Goal: Task Accomplishment & Management: Use online tool/utility

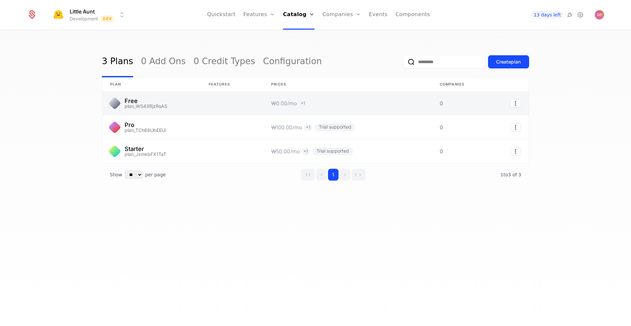
click at [344, 106] on link at bounding box center [347, 103] width 169 height 24
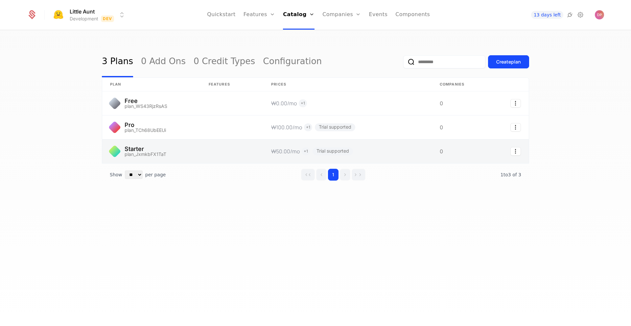
click at [391, 157] on link at bounding box center [347, 151] width 169 height 24
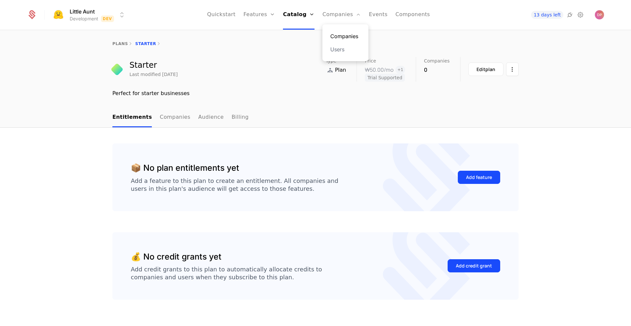
click at [347, 37] on link "Companies" at bounding box center [345, 36] width 30 height 8
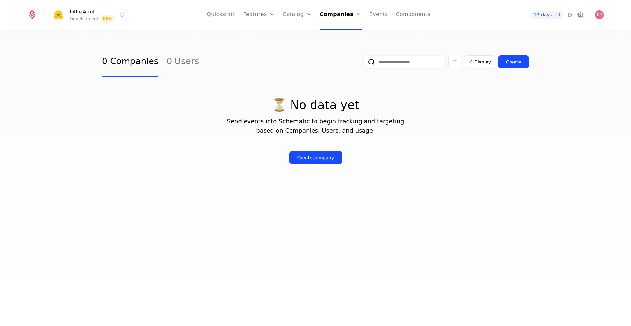
click at [582, 16] on icon at bounding box center [581, 15] width 8 height 8
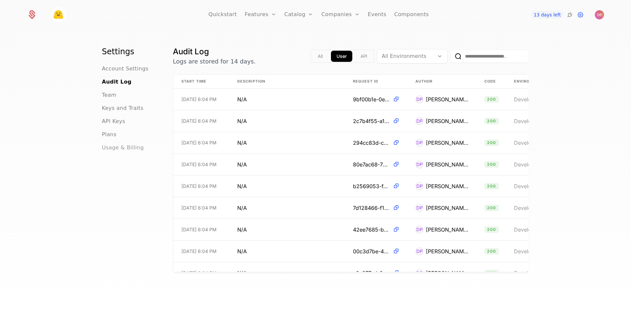
click at [114, 146] on span "Usage & Billing" at bounding box center [123, 148] width 42 height 8
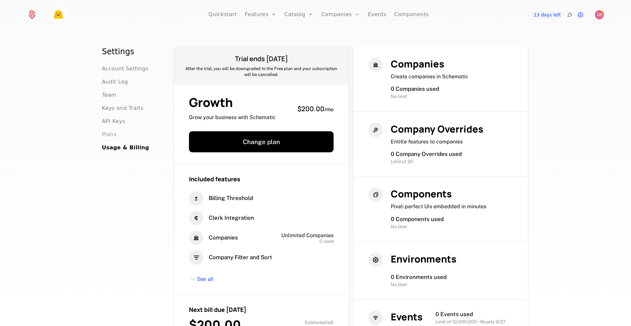
click at [109, 135] on span "Plans" at bounding box center [109, 135] width 14 height 8
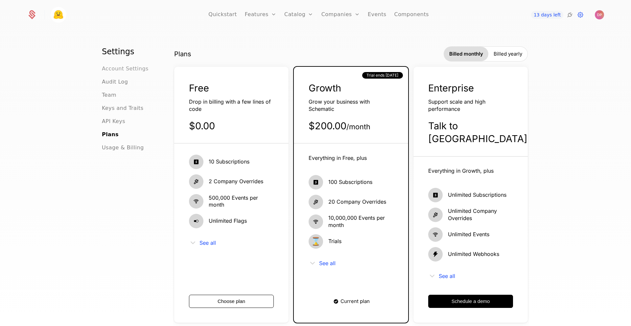
click at [131, 68] on span "Account Settings" at bounding box center [125, 69] width 47 height 8
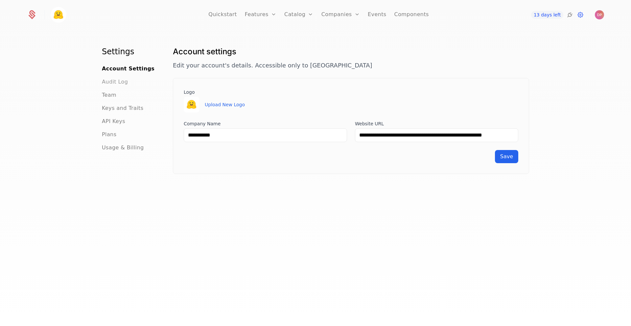
click at [119, 82] on span "Audit Log" at bounding box center [115, 82] width 26 height 8
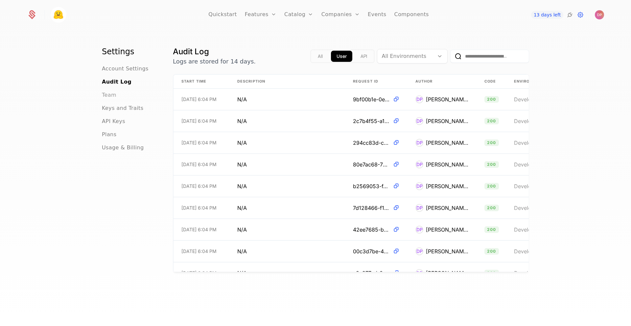
click at [108, 93] on span "Team" at bounding box center [109, 95] width 14 height 8
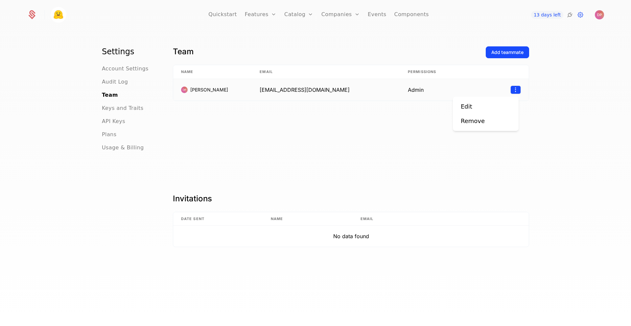
click at [515, 93] on html "Quickstart Features Features Flags Catalog Plans Add Ons Credits Configuration …" at bounding box center [315, 163] width 631 height 326
click at [480, 105] on div "Edit" at bounding box center [486, 106] width 50 height 9
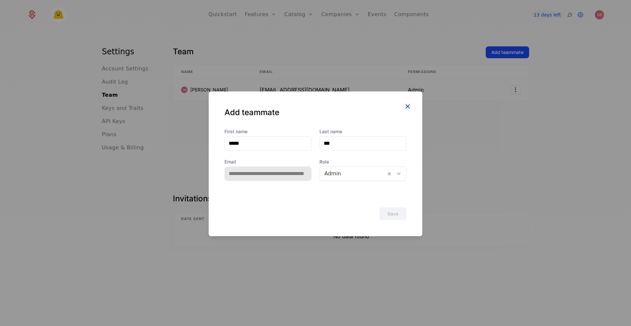
click at [411, 109] on icon "button" at bounding box center [407, 106] width 9 height 9
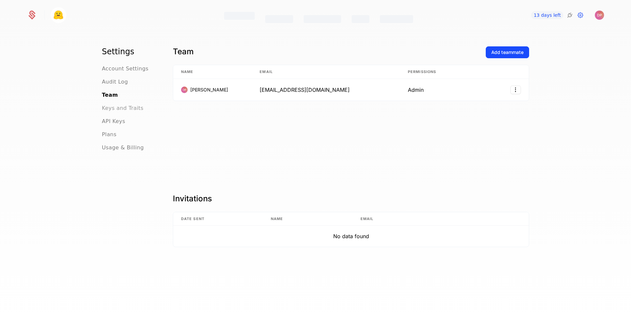
click at [125, 106] on span "Keys and Traits" at bounding box center [122, 108] width 41 height 8
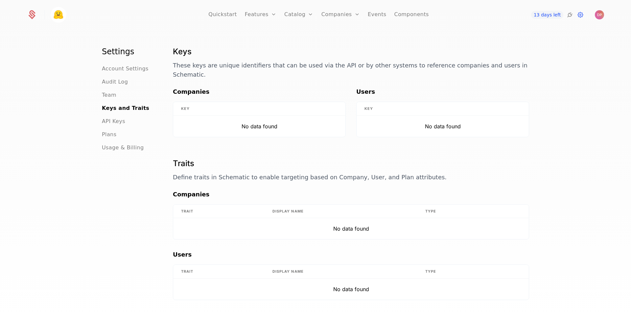
scroll to position [15, 0]
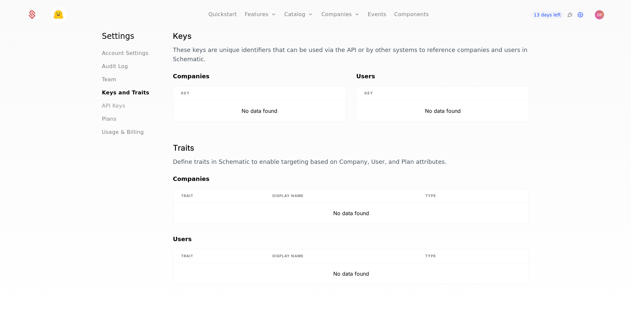
click at [119, 104] on span "API Keys" at bounding box center [113, 106] width 23 height 8
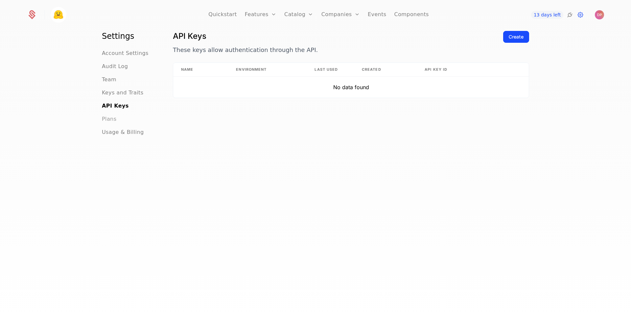
click at [107, 122] on span "Plans" at bounding box center [109, 119] width 14 height 8
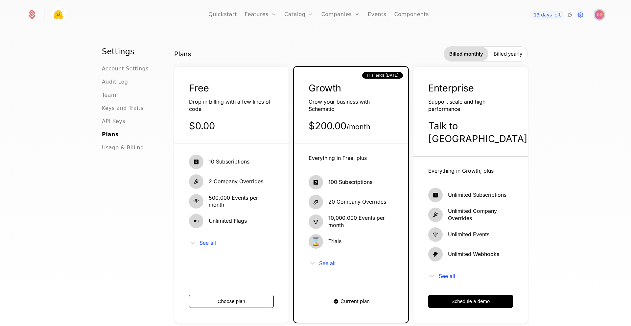
click at [601, 14] on img "Open user button" at bounding box center [599, 14] width 9 height 9
click at [538, 54] on button "Manage account" at bounding box center [542, 52] width 124 height 16
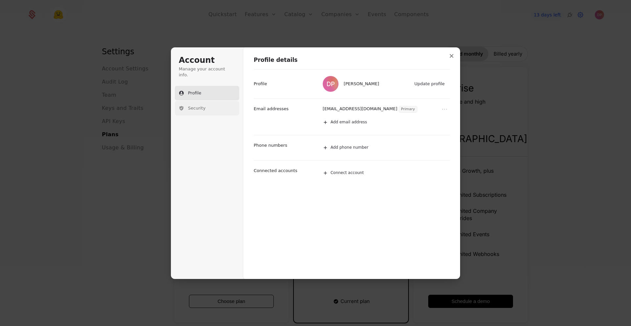
click at [215, 104] on button "Security" at bounding box center [207, 108] width 64 height 14
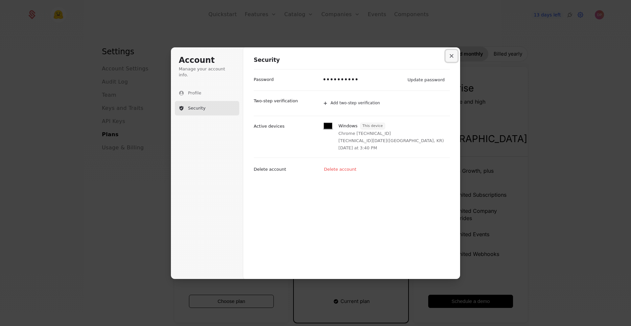
click at [451, 57] on icon "Close modal" at bounding box center [452, 56] width 4 height 4
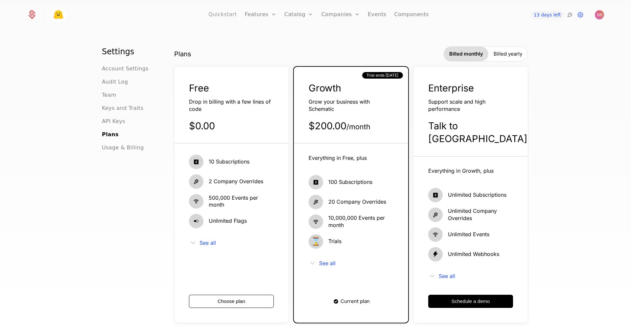
click at [231, 14] on link "Quickstart" at bounding box center [222, 15] width 29 height 30
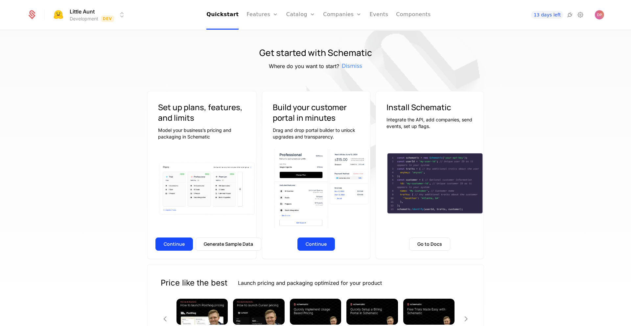
click at [87, 12] on html "Little Aunt Development Dev Quickstart Features Features Flags Catalog Plans Ad…" at bounding box center [315, 163] width 631 height 326
click at [130, 52] on button "Manage" at bounding box center [136, 49] width 52 height 12
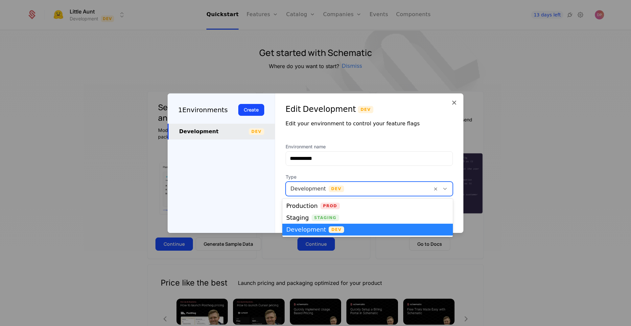
click at [338, 195] on div "Development Dev" at bounding box center [369, 188] width 167 height 14
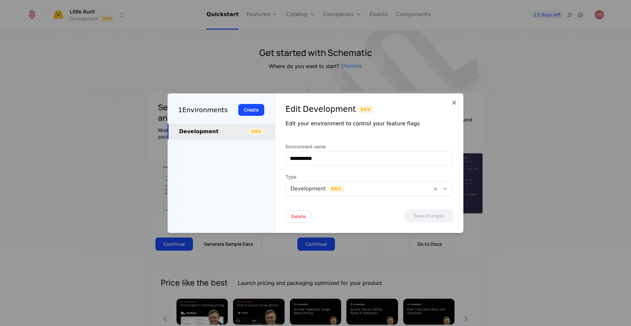
click at [250, 222] on div "1 Environments Create Development Dev" at bounding box center [221, 162] width 107 height 139
click at [453, 99] on icon at bounding box center [454, 103] width 8 height 8
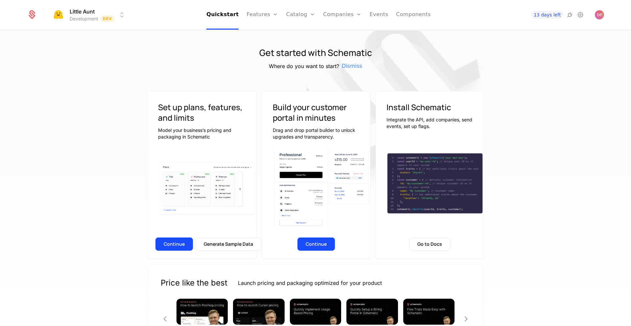
click at [36, 11] on icon at bounding box center [31, 14] width 9 height 9
click at [29, 16] on icon at bounding box center [31, 14] width 9 height 9
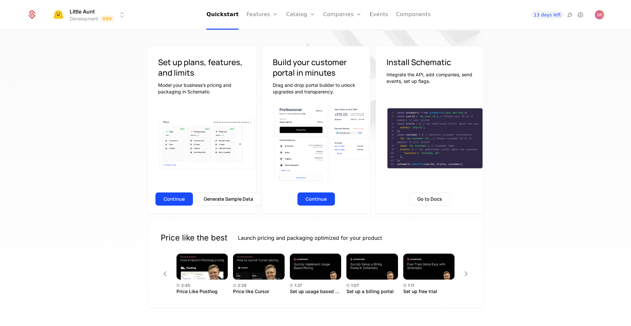
scroll to position [54, 0]
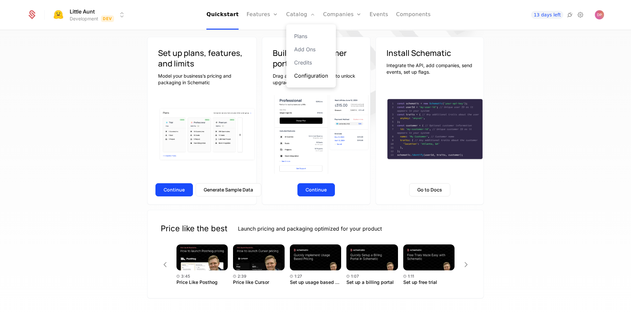
click at [312, 73] on link "Configuration" at bounding box center [311, 76] width 34 height 8
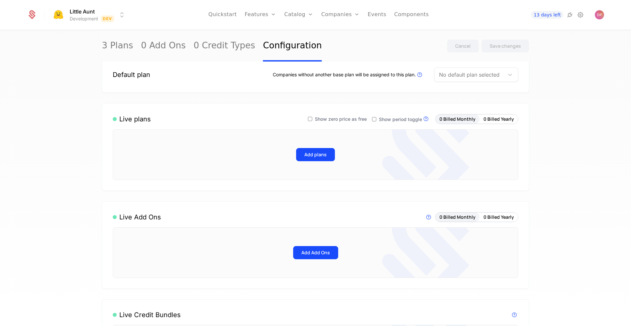
scroll to position [17, 0]
click at [396, 18] on link "Components" at bounding box center [411, 15] width 35 height 30
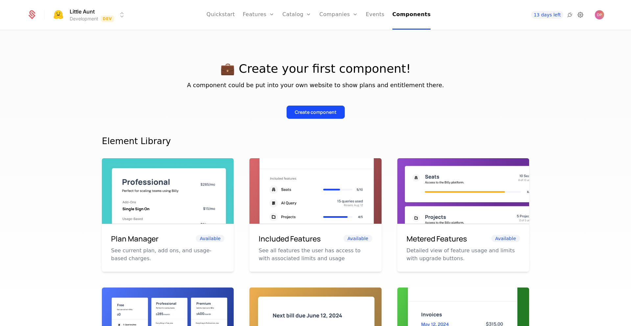
click at [583, 14] on icon at bounding box center [581, 15] width 8 height 8
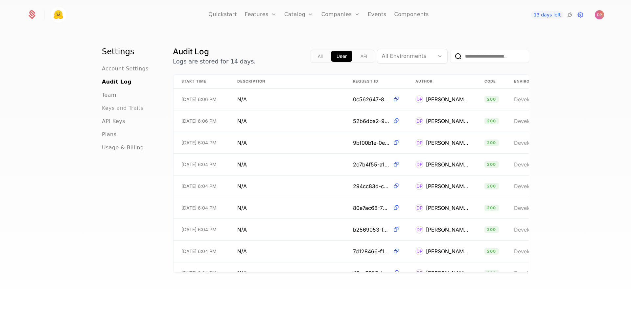
click at [112, 108] on span "Keys and Traits" at bounding box center [122, 108] width 41 height 8
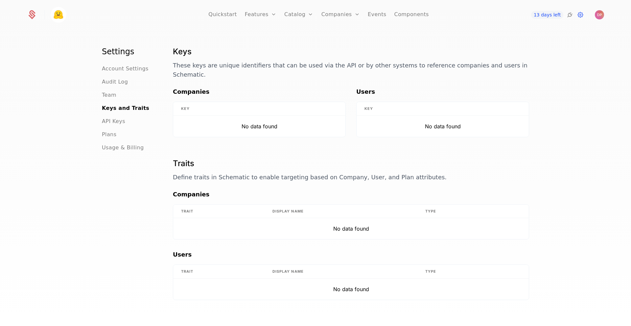
scroll to position [15, 0]
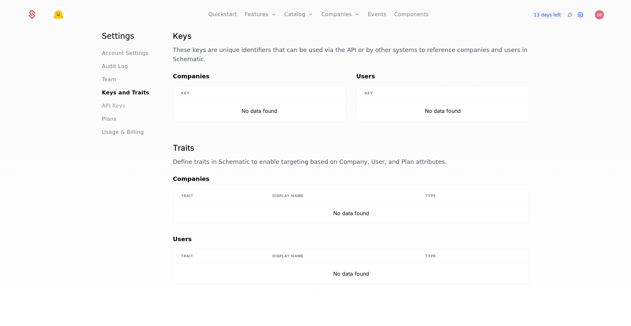
click at [114, 104] on span "API Keys" at bounding box center [113, 106] width 23 height 8
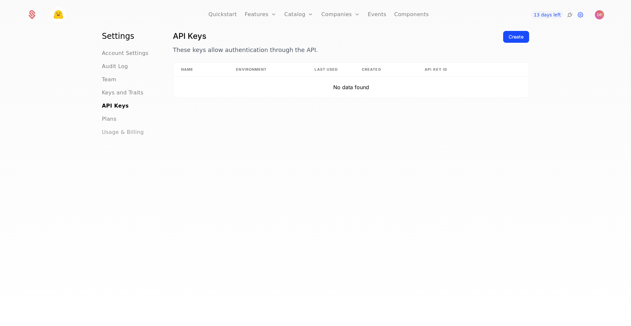
click at [116, 135] on span "Usage & Billing" at bounding box center [123, 132] width 42 height 8
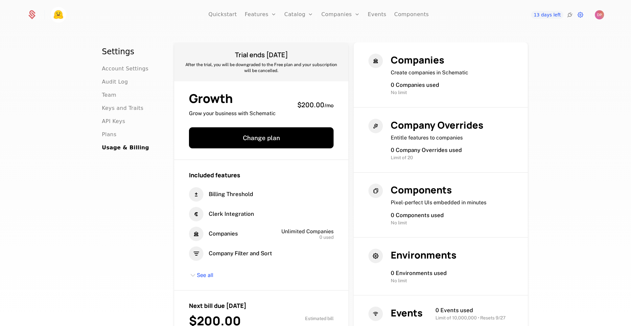
scroll to position [4, 0]
click at [228, 14] on link "Quickstart" at bounding box center [222, 15] width 29 height 30
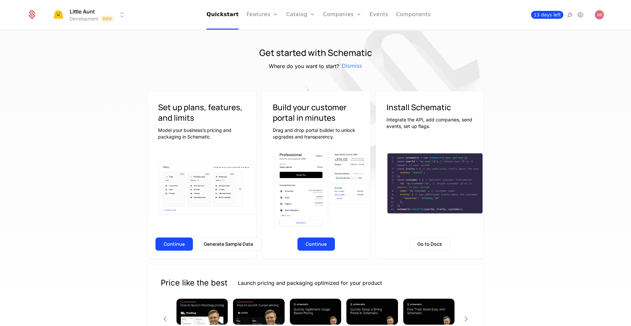
click at [552, 15] on span "13 days left" at bounding box center [547, 15] width 32 height 8
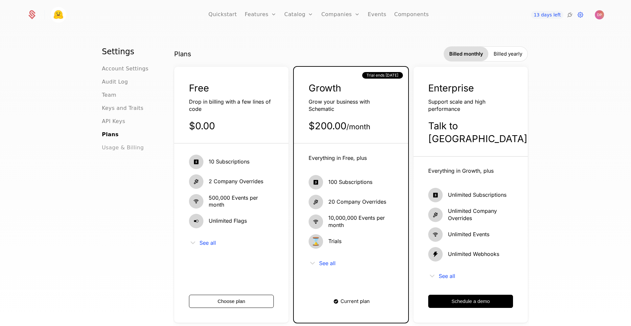
click at [118, 147] on span "Usage & Billing" at bounding box center [123, 148] width 42 height 8
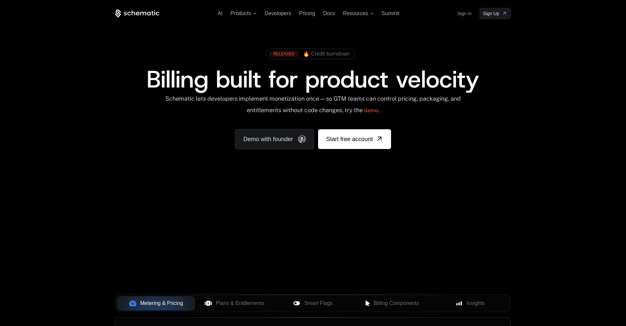
click at [465, 12] on link "Sign in" at bounding box center [465, 13] width 14 height 11
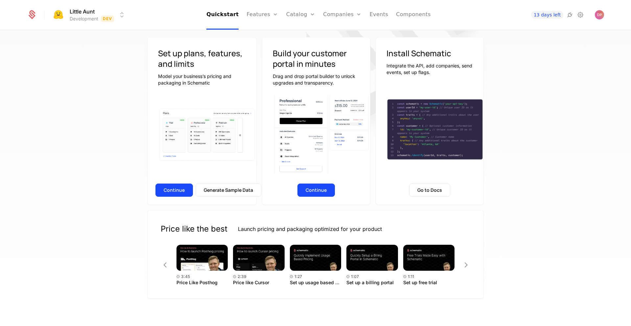
scroll to position [54, 0]
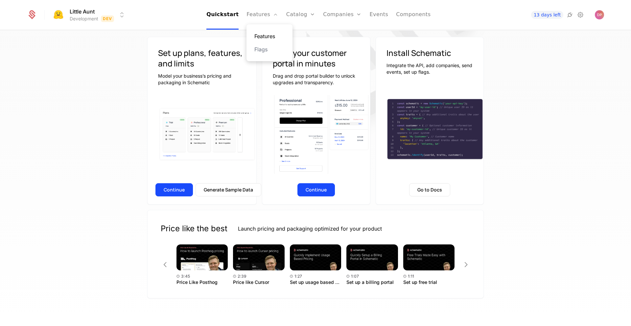
click at [262, 37] on link "Features" at bounding box center [269, 36] width 30 height 8
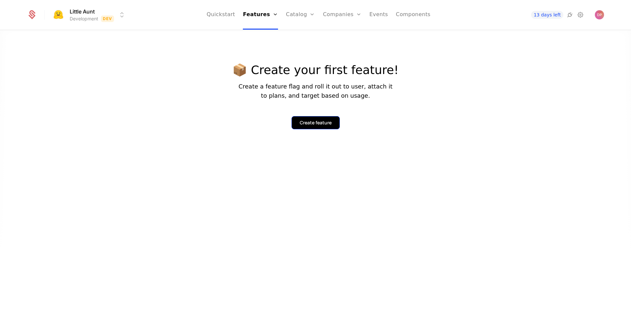
click at [305, 122] on div "Create feature" at bounding box center [316, 122] width 32 height 7
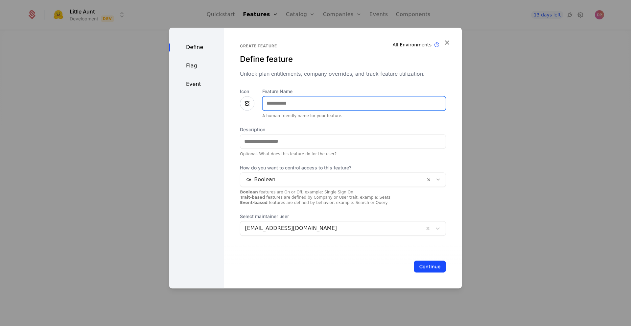
click at [297, 107] on input "Feature Name" at bounding box center [354, 103] width 183 height 14
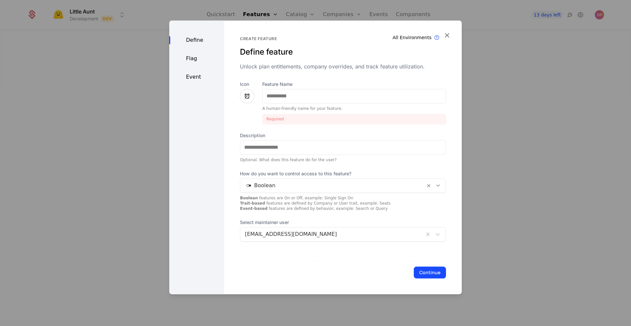
click at [246, 103] on div "Icon" at bounding box center [247, 102] width 14 height 43
click at [241, 98] on div at bounding box center [247, 96] width 14 height 14
click at [244, 97] on icon at bounding box center [247, 96] width 8 height 8
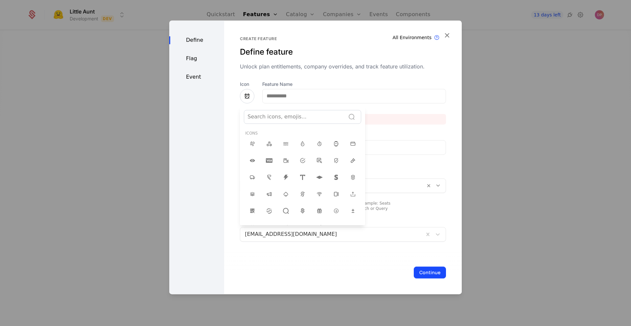
click at [244, 97] on div at bounding box center [315, 157] width 293 height 274
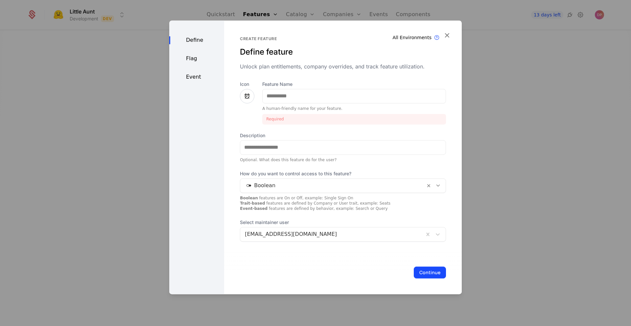
click at [244, 97] on icon at bounding box center [247, 96] width 8 height 8
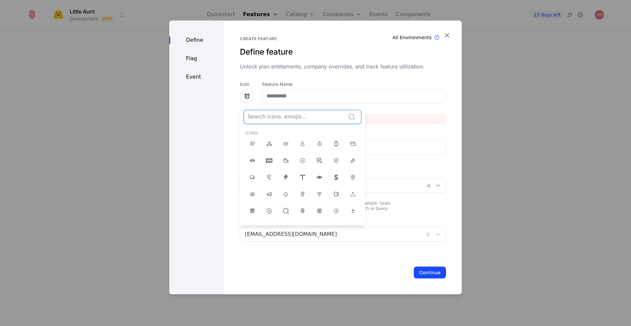
click at [276, 119] on div at bounding box center [295, 116] width 94 height 9
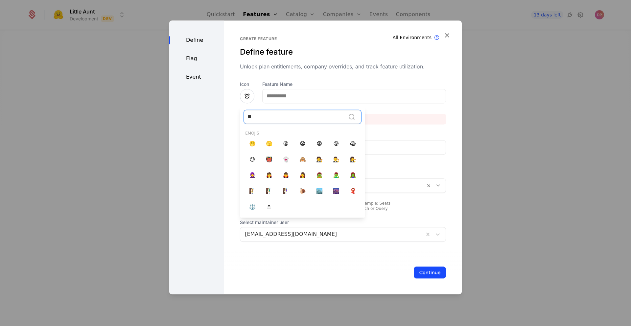
type input "*"
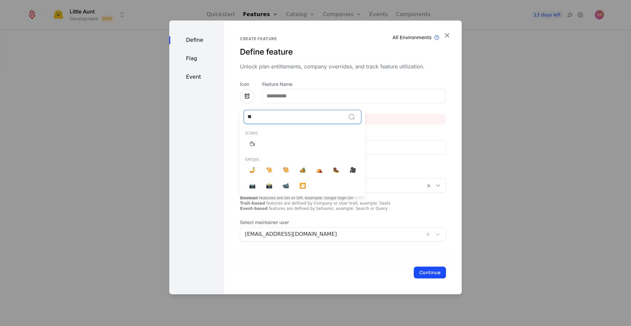
type input "*"
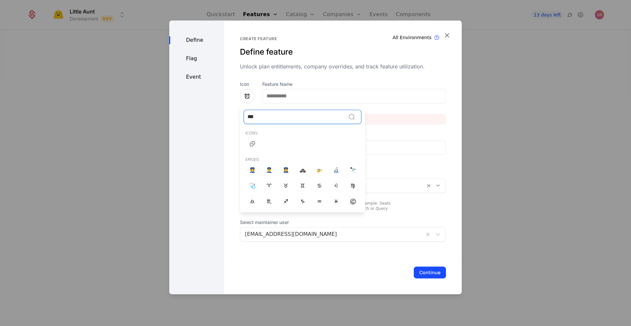
type input "****"
click at [285, 119] on div "****" at bounding box center [295, 116] width 94 height 9
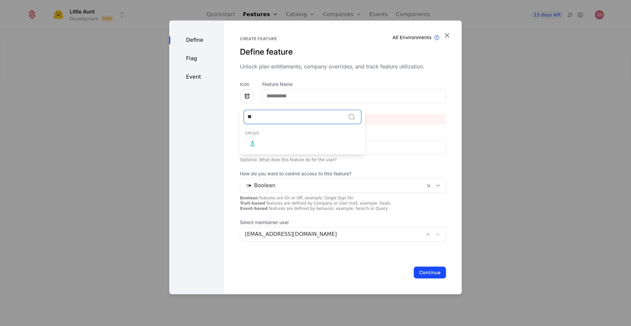
type input "*"
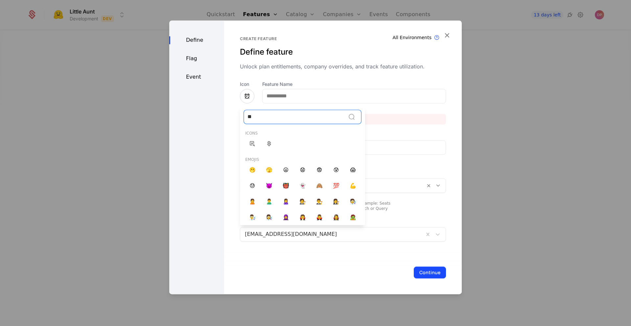
type input "*"
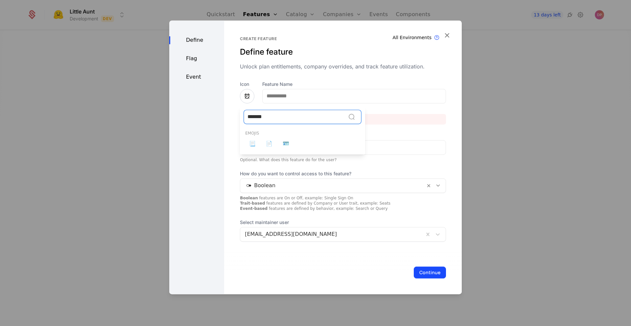
type input "********"
click at [266, 144] on span "📄" at bounding box center [269, 144] width 7 height 8
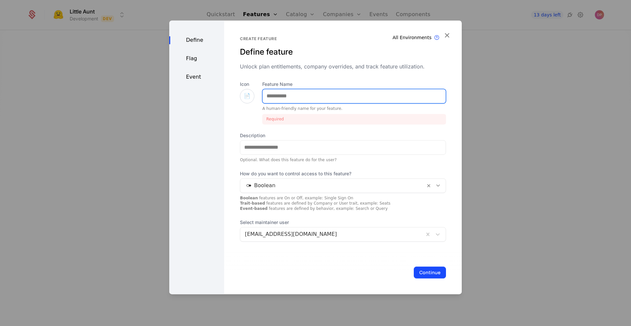
click at [303, 96] on input "Feature Name" at bounding box center [354, 96] width 183 height 14
type input "*"
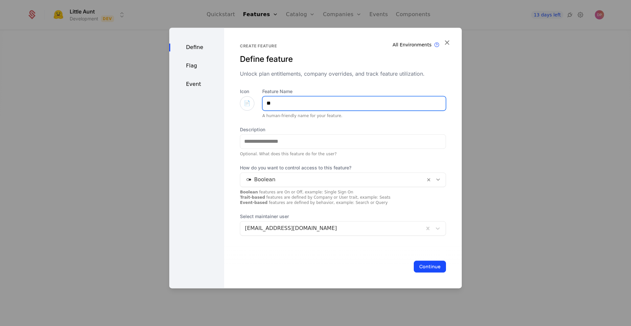
type input "*"
type input "*****"
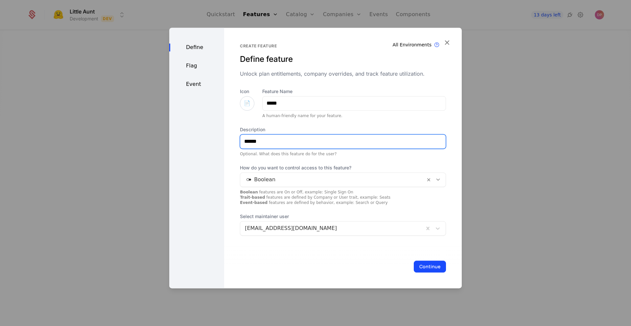
type input "**********"
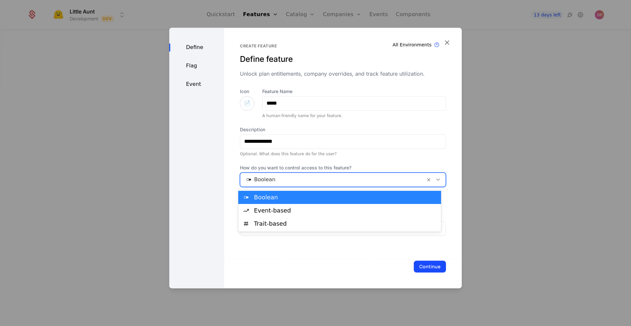
click at [356, 177] on div at bounding box center [333, 179] width 176 height 9
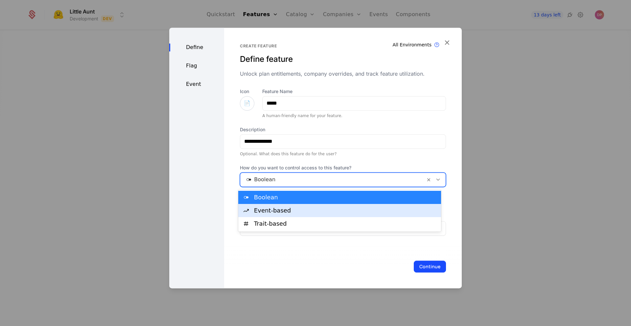
click at [343, 211] on div "Event-based" at bounding box center [345, 210] width 183 height 6
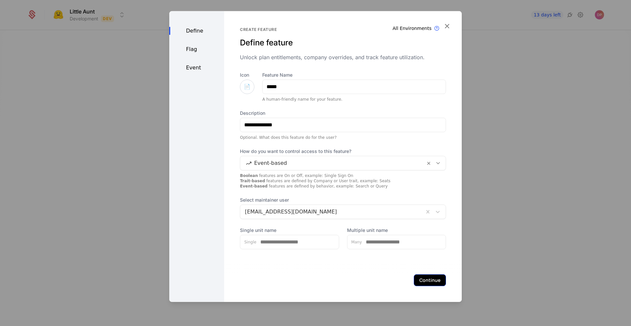
click at [420, 278] on button "Continue" at bounding box center [430, 280] width 32 height 12
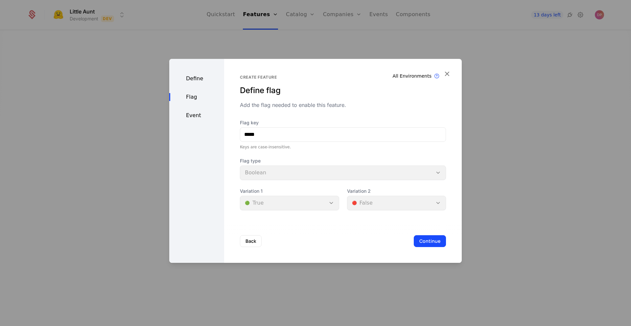
click at [308, 176] on div "Flag type Boolean" at bounding box center [343, 168] width 206 height 22
click at [256, 242] on button "Back" at bounding box center [251, 241] width 22 height 12
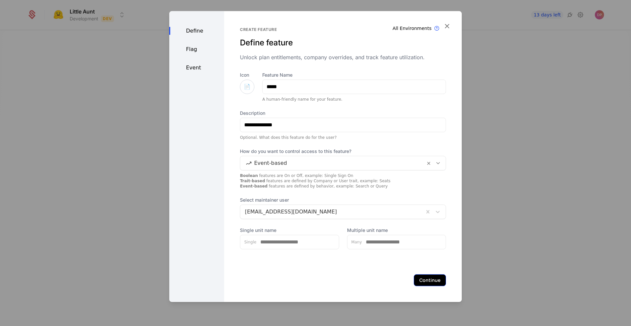
click at [427, 279] on button "Continue" at bounding box center [430, 280] width 32 height 12
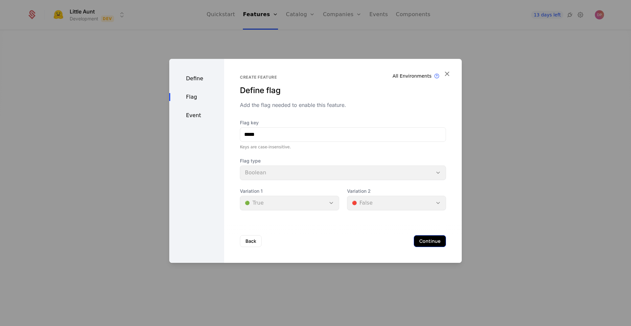
click at [419, 241] on button "Continue" at bounding box center [430, 241] width 32 height 12
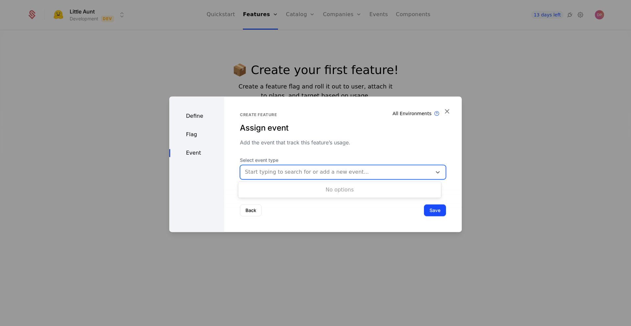
click at [382, 172] on div at bounding box center [336, 171] width 182 height 9
type input "****"
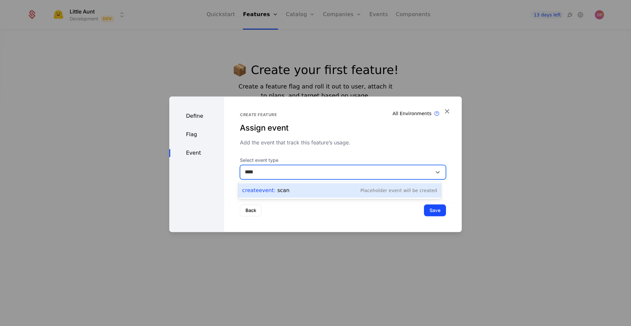
click at [368, 194] on div "Create Event : scan Placeholder Event will be created" at bounding box center [339, 190] width 195 height 9
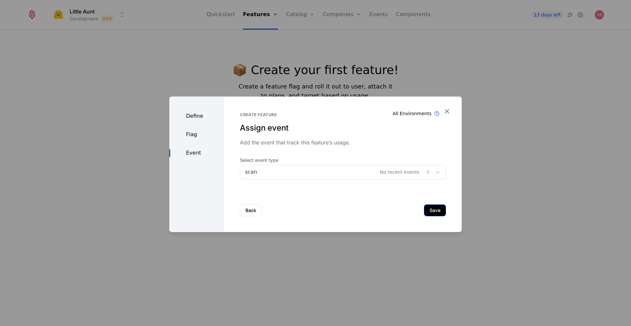
click at [431, 212] on button "Save" at bounding box center [435, 210] width 22 height 12
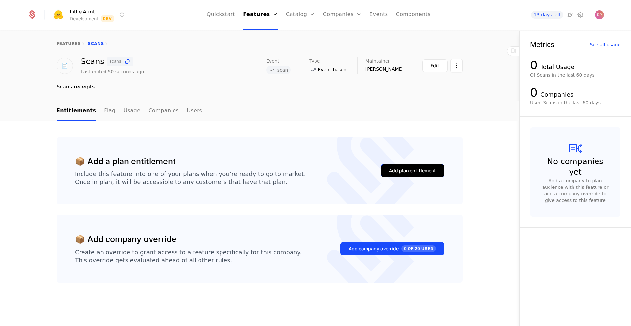
click at [409, 176] on button "Add plan entitlement" at bounding box center [412, 170] width 63 height 13
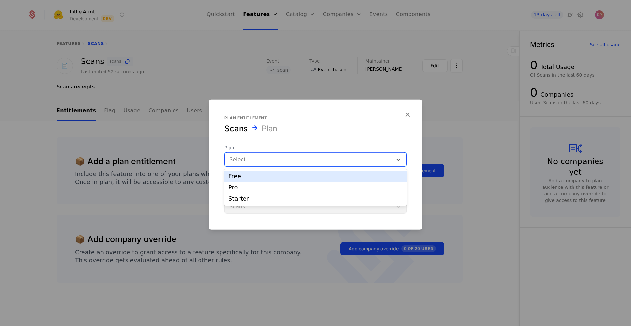
click at [340, 159] on div at bounding box center [308, 159] width 158 height 9
click at [331, 177] on div "Free" at bounding box center [315, 176] width 174 height 6
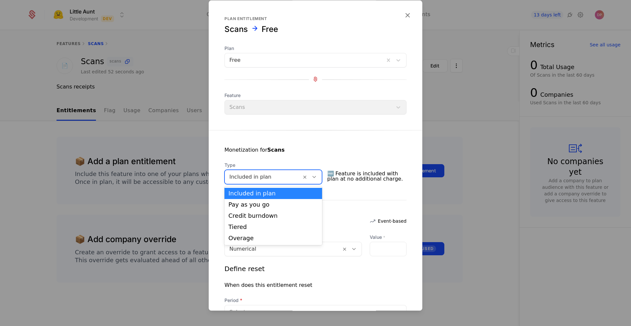
click at [288, 178] on div at bounding box center [262, 176] width 67 height 9
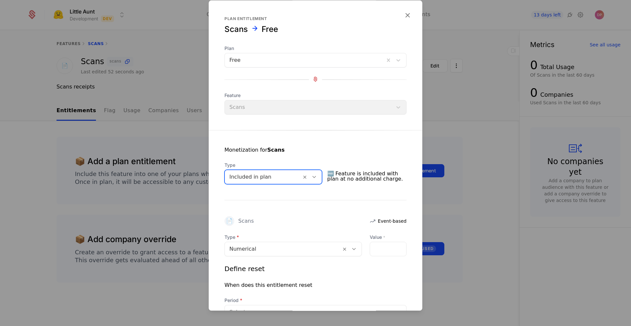
click at [288, 178] on div at bounding box center [262, 176] width 67 height 9
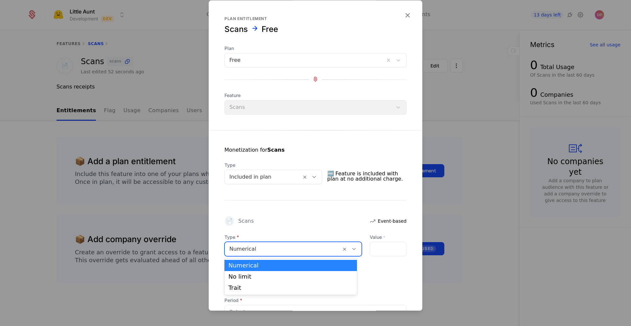
click at [280, 249] on div at bounding box center [282, 248] width 107 height 9
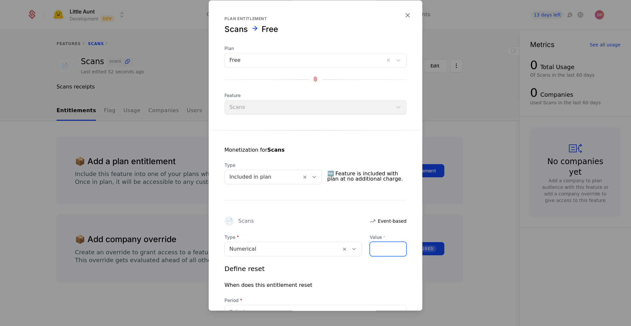
click at [383, 248] on input "Value *" at bounding box center [388, 249] width 36 height 14
click at [375, 265] on div "Define reset" at bounding box center [316, 268] width 182 height 9
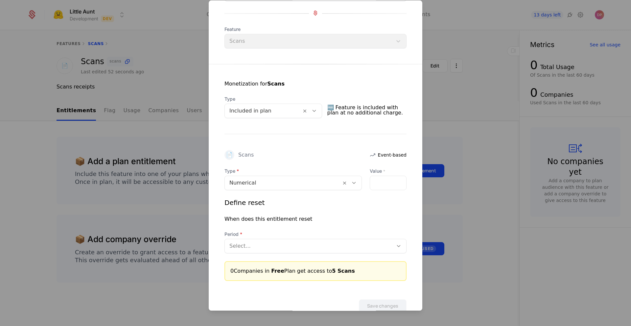
scroll to position [83, 0]
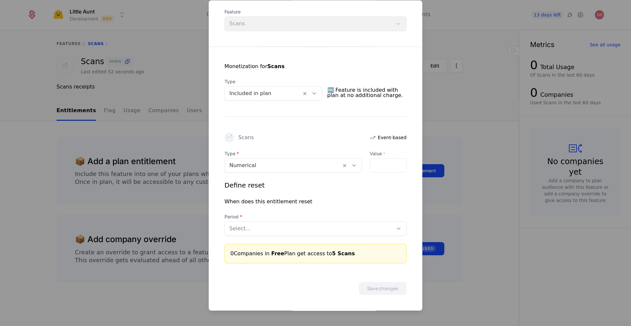
click at [360, 228] on div at bounding box center [308, 228] width 159 height 9
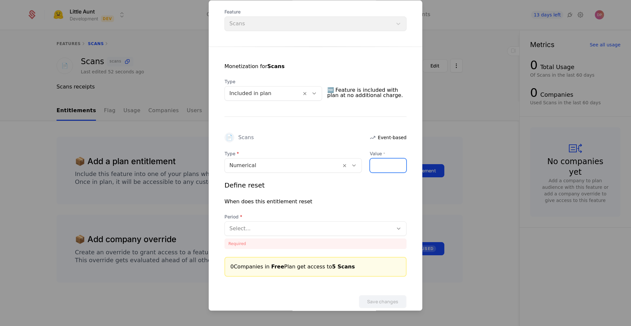
drag, startPoint x: 392, startPoint y: 166, endPoint x: 354, endPoint y: 166, distance: 37.5
click at [354, 166] on div "Type Numerical Value * *" at bounding box center [316, 161] width 182 height 22
type input "*"
click at [348, 191] on div "Define reset When does this entitlement reset Period Select... Required" at bounding box center [316, 214] width 182 height 68
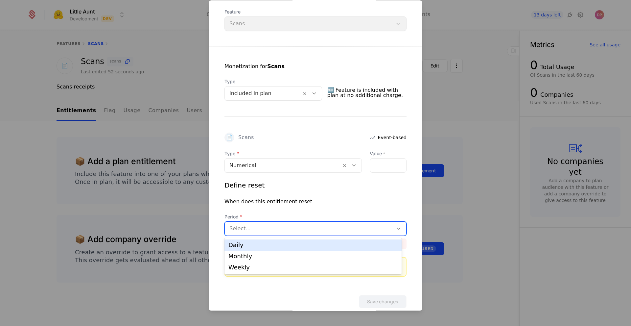
click at [319, 234] on div "Select..." at bounding box center [309, 229] width 168 height 12
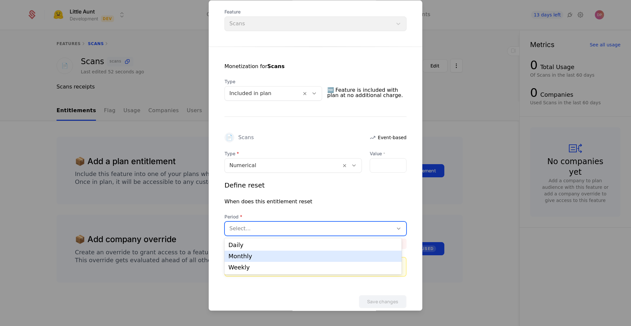
click at [312, 256] on div "Monthly" at bounding box center [312, 256] width 169 height 6
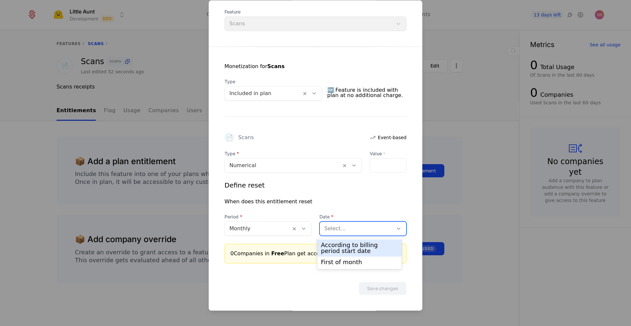
click at [349, 229] on div at bounding box center [356, 228] width 64 height 9
click at [350, 248] on div "According to billing period start date" at bounding box center [359, 248] width 77 height 12
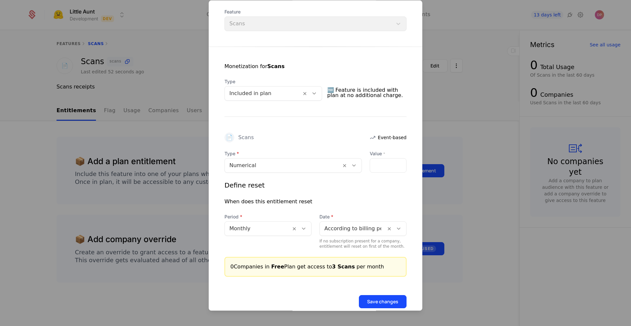
click at [372, 201] on div "When does this entitlement reset" at bounding box center [316, 202] width 182 height 8
click at [389, 301] on button "Save changes" at bounding box center [383, 301] width 48 height 13
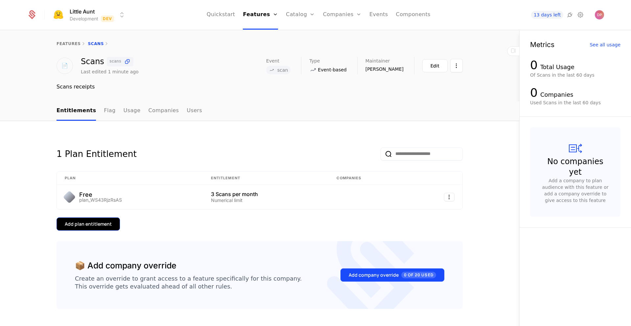
click at [108, 227] on button "Add plan entitlement" at bounding box center [88, 223] width 63 height 13
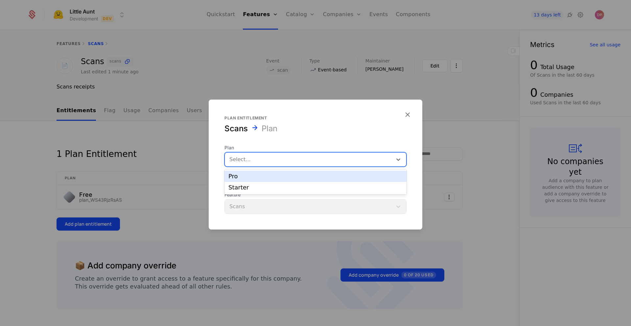
click at [301, 158] on div at bounding box center [308, 159] width 158 height 9
click at [298, 178] on div "Pro" at bounding box center [315, 176] width 174 height 6
click at [351, 154] on div "Select..." at bounding box center [309, 159] width 168 height 12
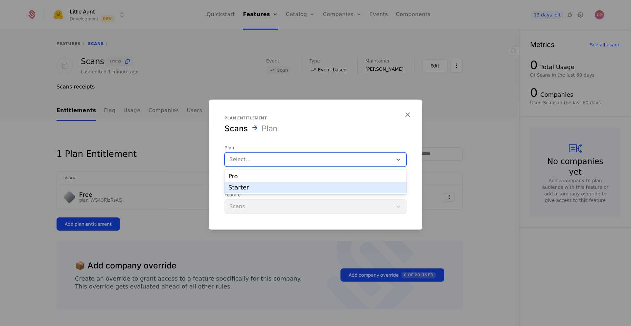
click at [338, 193] on div "Pro Starter" at bounding box center [316, 181] width 182 height 25
click at [336, 190] on div "Starter" at bounding box center [315, 187] width 174 height 6
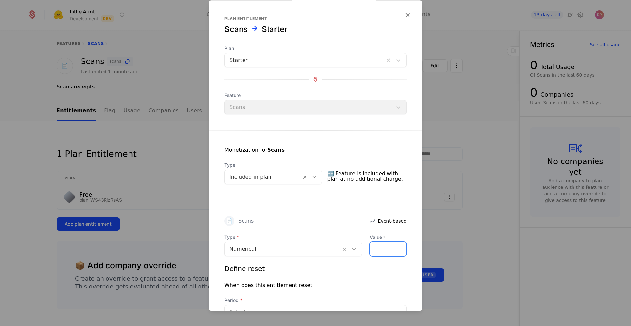
click at [378, 244] on input "Value *" at bounding box center [388, 249] width 36 height 14
type input "**"
click at [378, 270] on div "Define reset" at bounding box center [316, 268] width 182 height 9
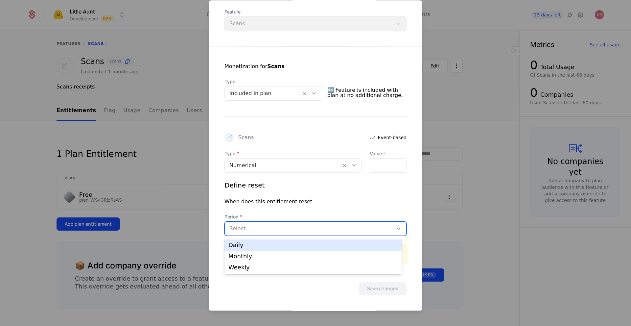
click at [377, 230] on div at bounding box center [308, 228] width 159 height 9
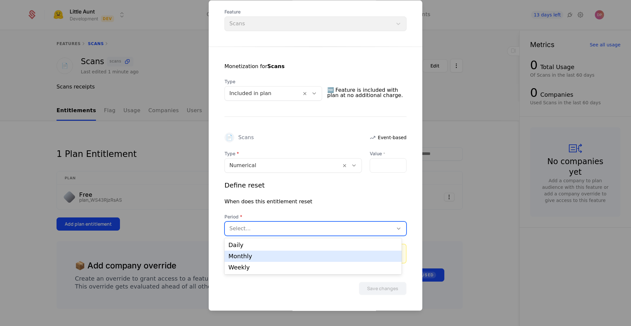
click at [361, 254] on div "Monthly" at bounding box center [312, 256] width 169 height 6
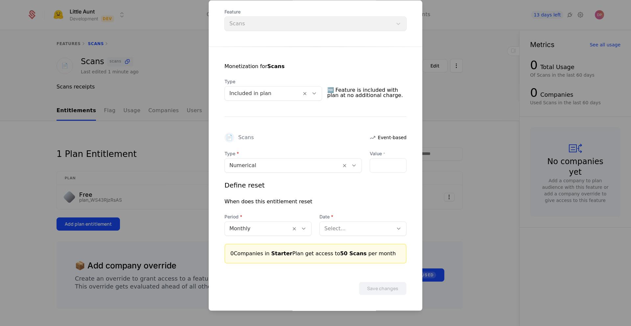
click at [389, 189] on div "Define reset When does this entitlement reset Period Monthly Date Select..." at bounding box center [316, 207] width 182 height 55
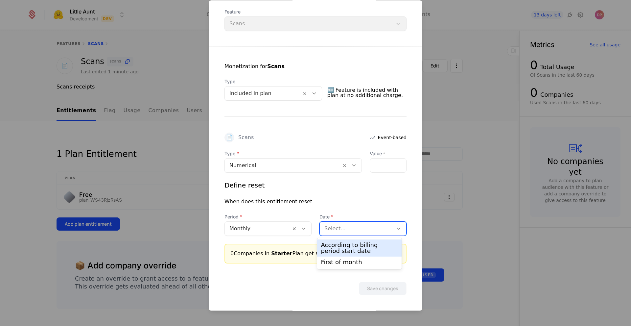
click at [374, 230] on div at bounding box center [356, 228] width 64 height 9
click at [370, 247] on div "According to billing period start date" at bounding box center [359, 248] width 77 height 12
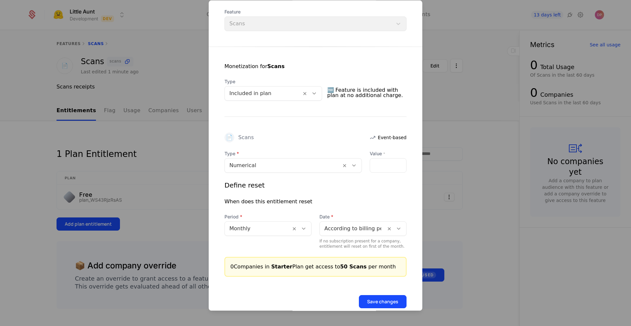
click at [341, 288] on div "Save changes" at bounding box center [316, 292] width 214 height 32
click at [369, 298] on button "Save changes" at bounding box center [383, 301] width 48 height 13
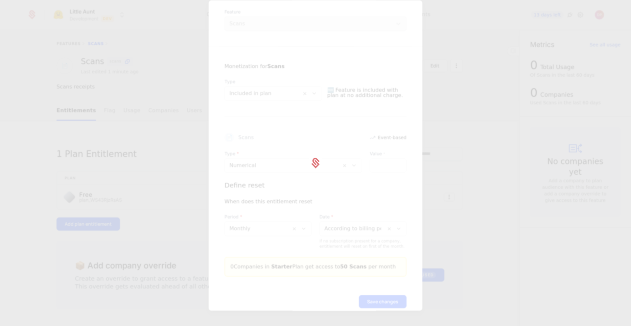
scroll to position [0, 0]
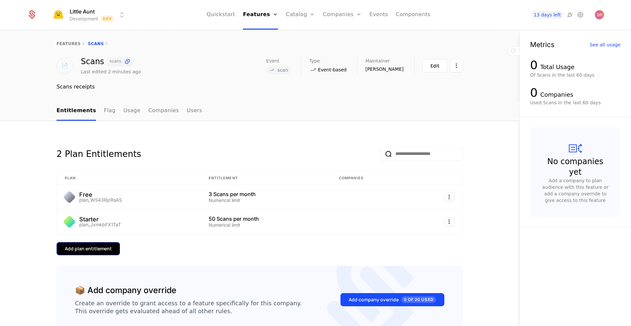
click at [98, 254] on button "Add plan entitlement" at bounding box center [88, 248] width 63 height 13
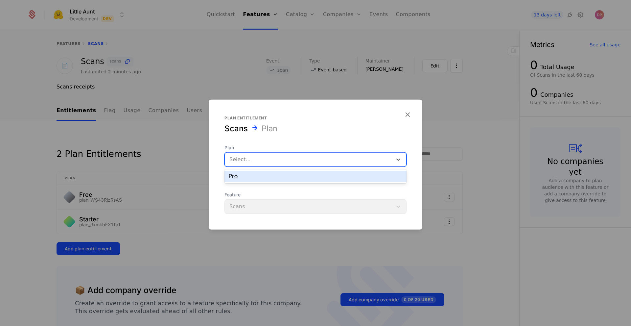
click at [286, 158] on div at bounding box center [308, 159] width 158 height 9
click at [284, 179] on div "Pro" at bounding box center [316, 176] width 182 height 11
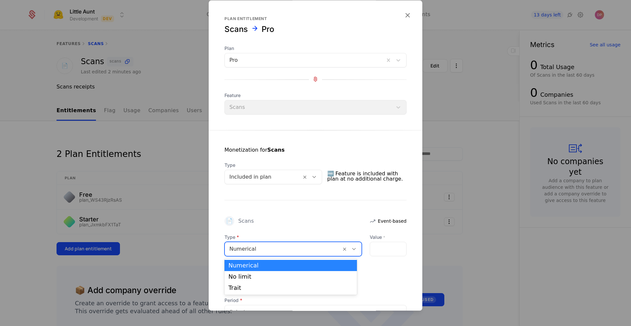
click at [297, 251] on div at bounding box center [282, 248] width 107 height 9
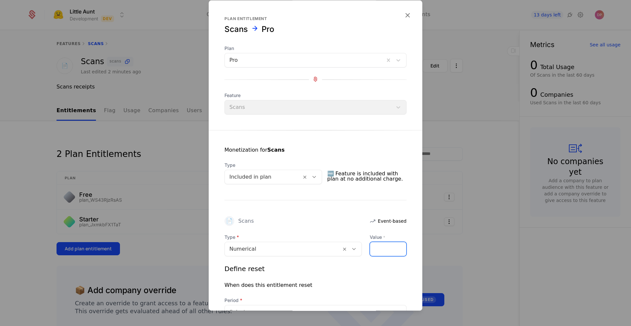
click at [382, 252] on input "Value *" at bounding box center [388, 249] width 36 height 14
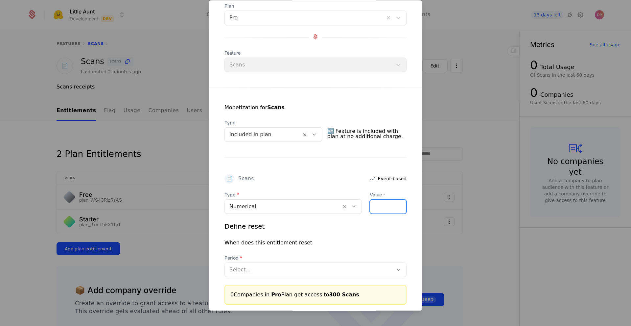
scroll to position [43, 0]
type input "***"
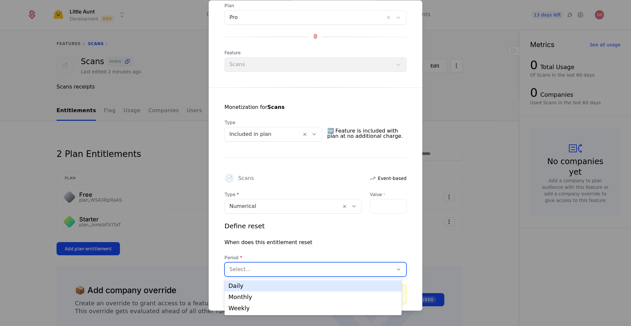
click at [331, 268] on div at bounding box center [308, 269] width 159 height 9
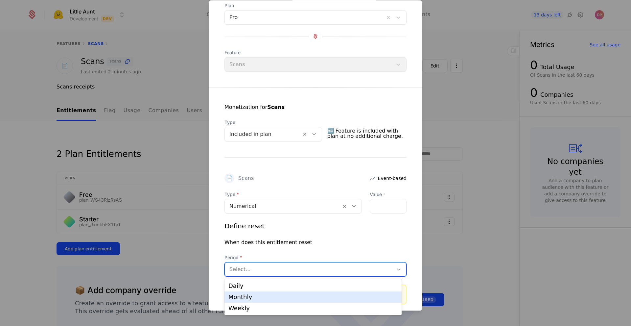
click at [322, 297] on div "Monthly" at bounding box center [312, 297] width 169 height 6
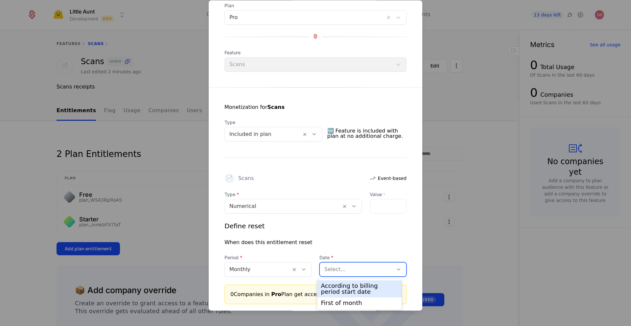
click at [348, 268] on div at bounding box center [356, 269] width 64 height 9
click at [349, 283] on div "According to billing period start date" at bounding box center [359, 289] width 77 height 12
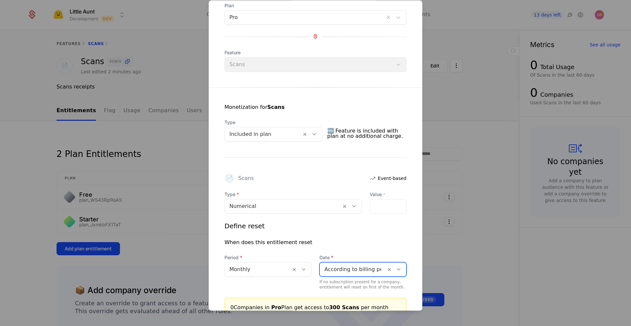
click at [353, 249] on div "Define reset When does this entitlement reset Period Monthly Date option Accord…" at bounding box center [316, 255] width 182 height 68
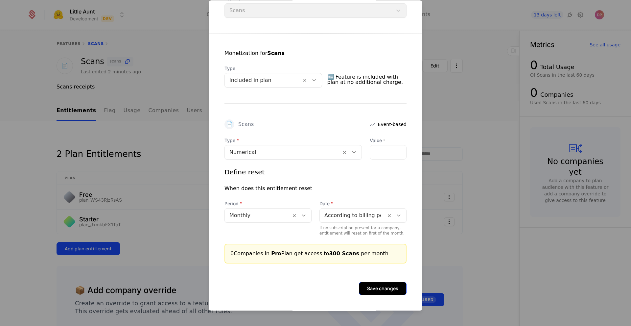
click at [387, 285] on button "Save changes" at bounding box center [383, 288] width 48 height 13
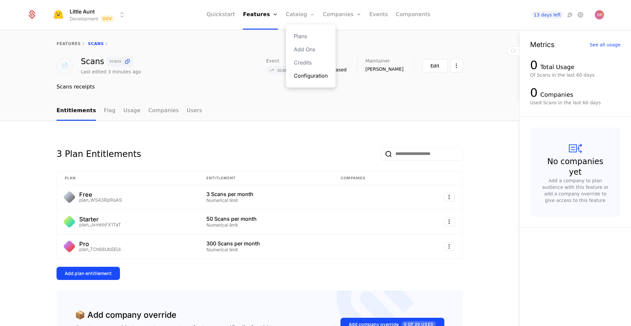
click at [310, 76] on link "Configuration" at bounding box center [311, 76] width 34 height 8
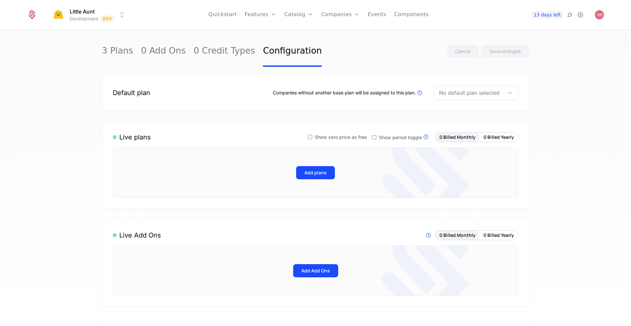
click at [493, 89] on div at bounding box center [469, 92] width 60 height 9
click at [481, 107] on div "Free" at bounding box center [474, 110] width 76 height 6
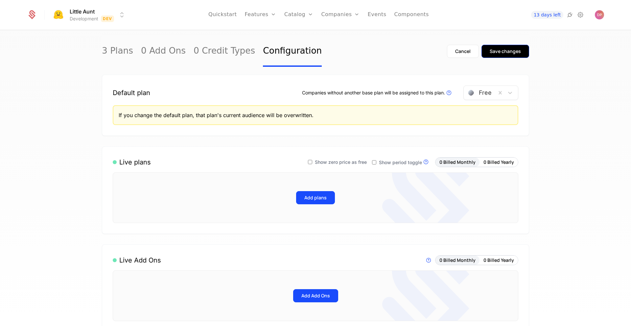
click at [516, 55] on button "Save changes" at bounding box center [506, 51] width 48 height 13
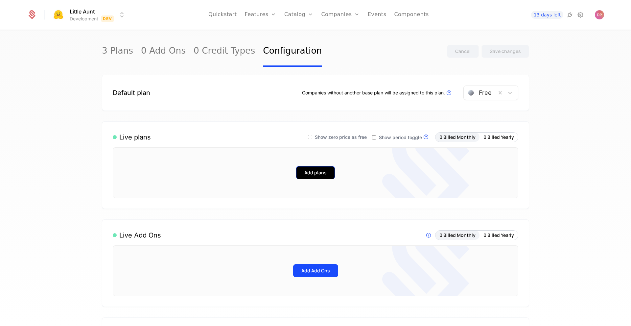
click at [322, 175] on button "Add plans" at bounding box center [315, 172] width 39 height 13
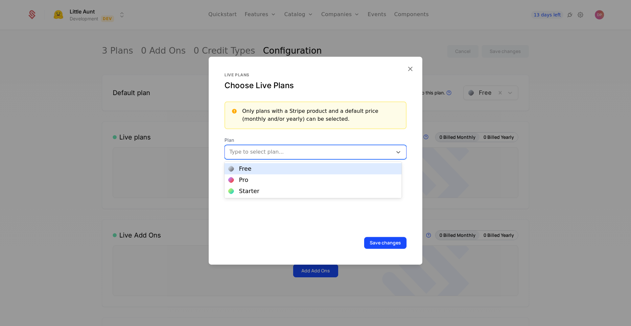
click at [310, 154] on div at bounding box center [309, 151] width 158 height 9
click at [303, 172] on div "Free" at bounding box center [313, 168] width 177 height 11
click at [312, 148] on div at bounding box center [323, 151] width 115 height 9
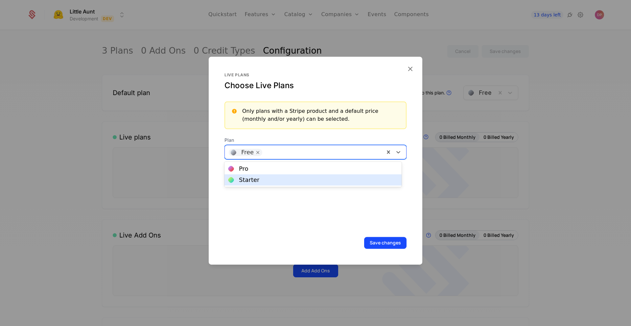
click at [305, 179] on div "Starter" at bounding box center [312, 180] width 169 height 6
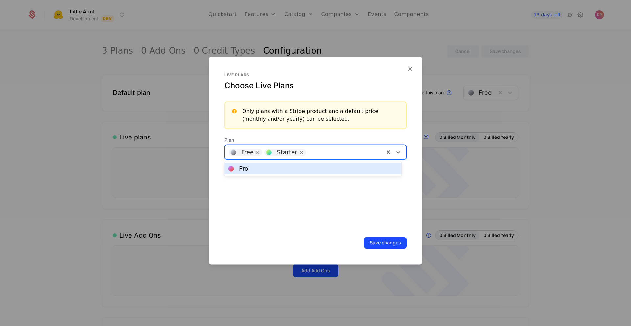
drag, startPoint x: 317, startPoint y: 153, endPoint x: 310, endPoint y: 176, distance: 23.5
click at [310, 176] on div "Live plans Choose Live Plans Only plans with a Stripe product and a default pri…" at bounding box center [316, 150] width 182 height 156
click at [311, 171] on div "Pro" at bounding box center [312, 169] width 169 height 6
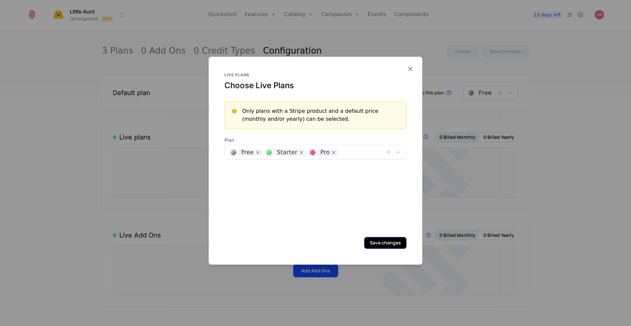
click at [376, 243] on button "Save changes" at bounding box center [385, 243] width 42 height 12
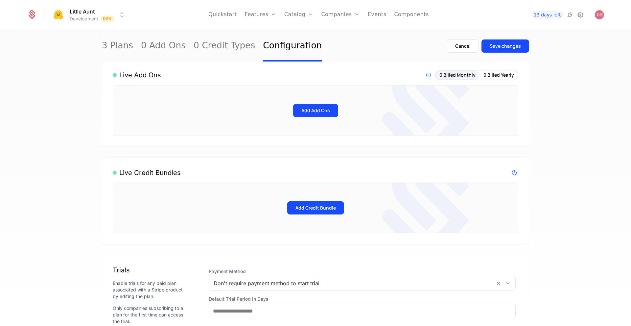
scroll to position [276, 0]
click at [501, 47] on div "Save changes" at bounding box center [505, 46] width 31 height 7
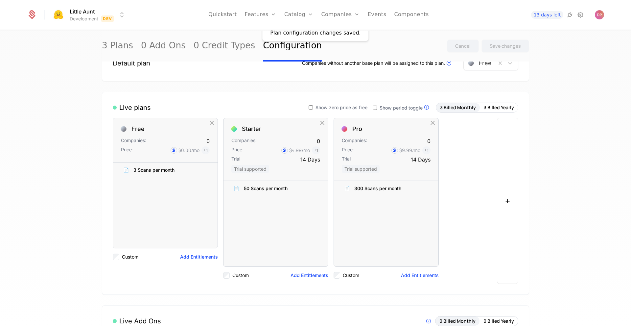
scroll to position [0, 0]
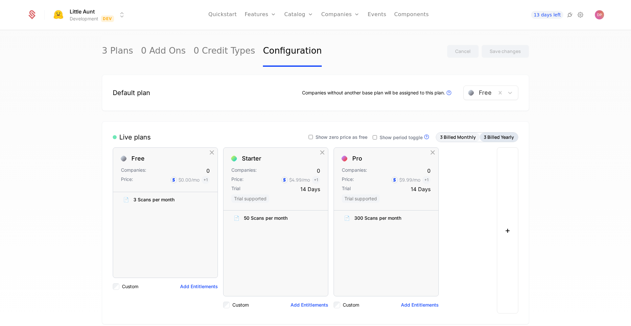
click at [506, 138] on button "3 Billed Yearly" at bounding box center [499, 136] width 38 height 9
click at [467, 133] on button "3 Billed Monthly" at bounding box center [458, 136] width 44 height 9
click at [497, 139] on button "3 Billed Yearly" at bounding box center [499, 136] width 38 height 9
click at [455, 139] on button "3 Billed Monthly" at bounding box center [458, 136] width 44 height 9
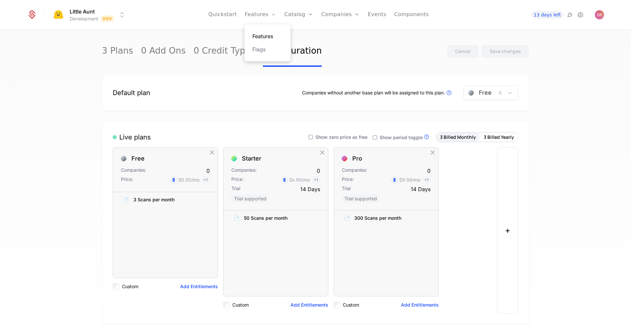
click at [263, 37] on link "Features" at bounding box center [267, 36] width 30 height 8
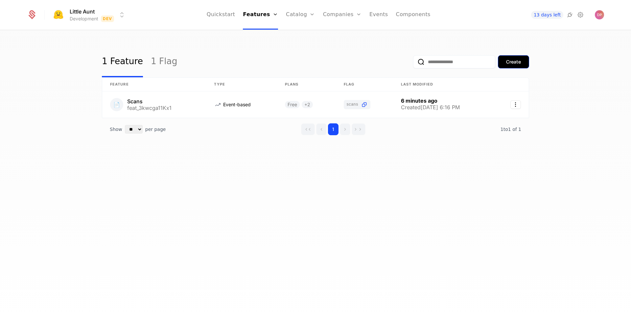
click at [512, 62] on div "Create" at bounding box center [513, 62] width 15 height 7
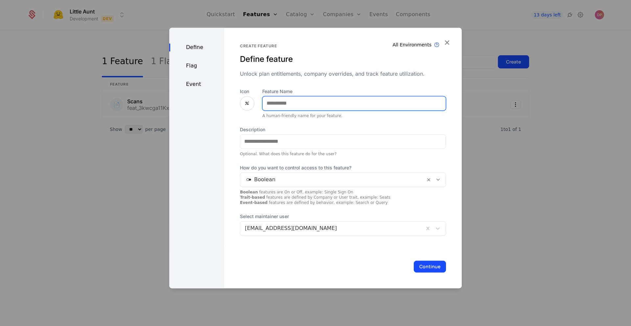
click at [365, 109] on input "Feature Name" at bounding box center [354, 103] width 183 height 14
type input "**********"
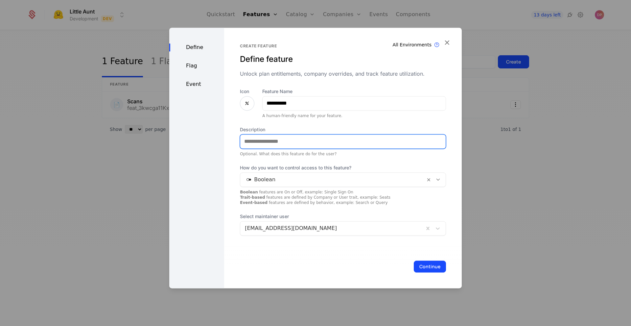
click at [385, 147] on input "Description" at bounding box center [342, 141] width 205 height 14
type input "**********"
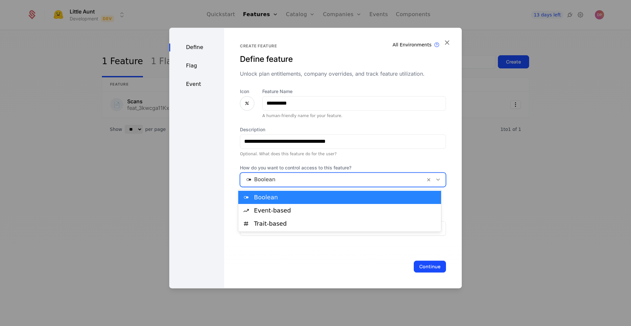
click at [335, 180] on div at bounding box center [333, 179] width 176 height 9
click at [331, 199] on div "Boolean" at bounding box center [345, 197] width 183 height 6
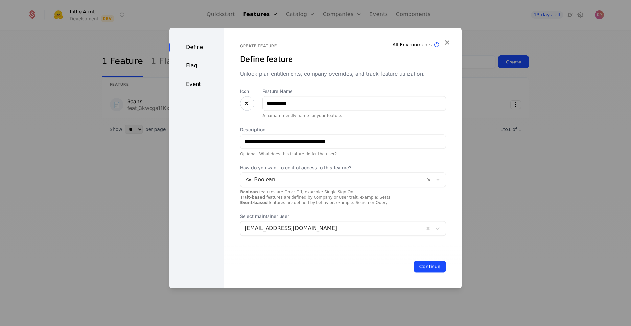
click at [248, 105] on icon at bounding box center [247, 103] width 8 height 8
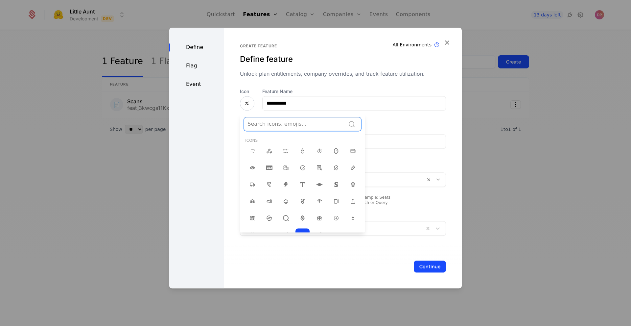
click at [261, 127] on div at bounding box center [295, 123] width 94 height 9
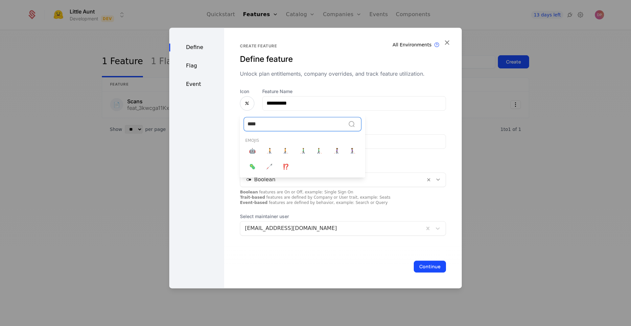
type input "*****"
click at [249, 153] on span "🤖" at bounding box center [252, 151] width 7 height 8
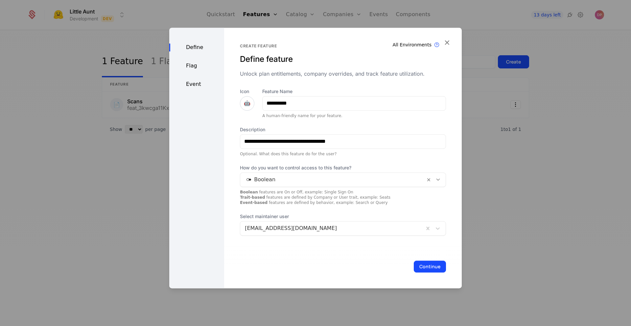
click at [244, 104] on span "🤖" at bounding box center [247, 103] width 7 height 8
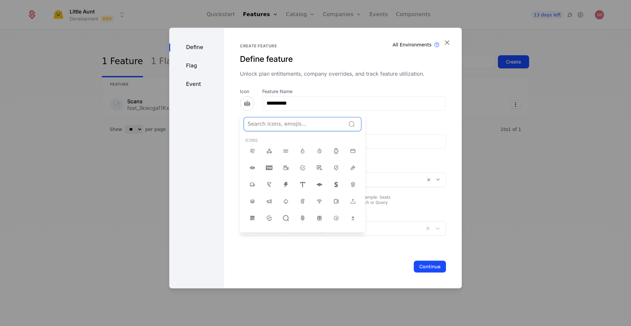
click at [261, 121] on div at bounding box center [295, 123] width 94 height 9
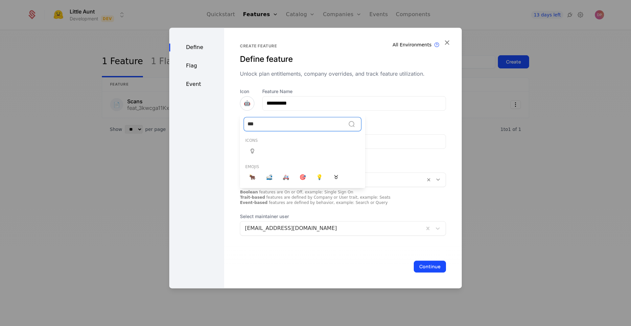
type input "****"
click at [253, 152] on icon at bounding box center [253, 151] width 8 height 8
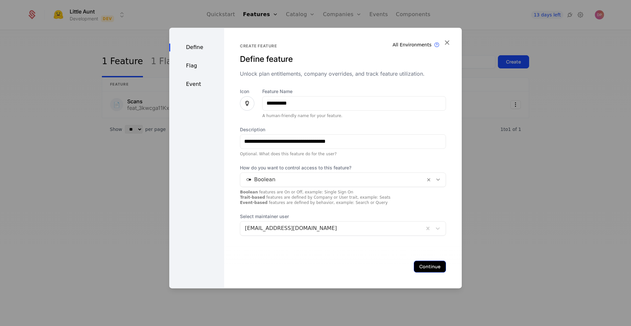
click at [415, 266] on button "Continue" at bounding box center [430, 266] width 32 height 12
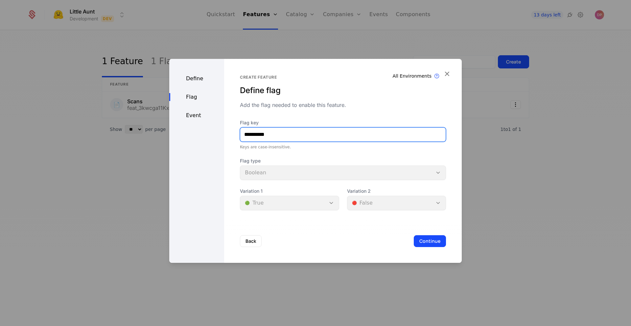
drag, startPoint x: 249, startPoint y: 135, endPoint x: 223, endPoint y: 137, distance: 26.0
click at [224, 137] on div "**********" at bounding box center [343, 161] width 238 height 204
type input "*******"
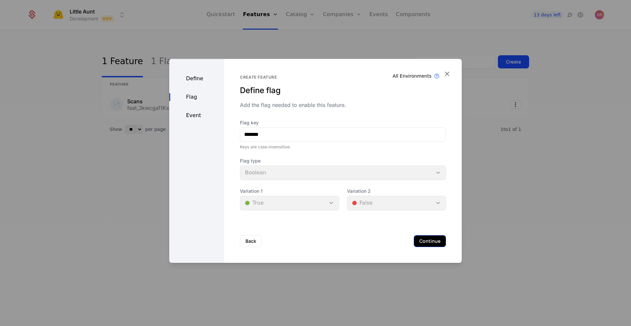
click at [432, 239] on button "Continue" at bounding box center [430, 241] width 32 height 12
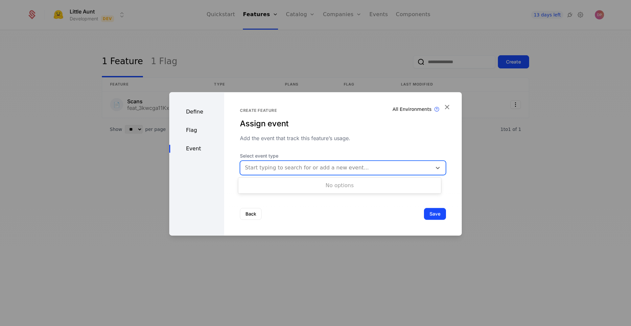
click at [380, 167] on div at bounding box center [336, 167] width 182 height 9
click at [428, 217] on button "Save" at bounding box center [435, 214] width 22 height 12
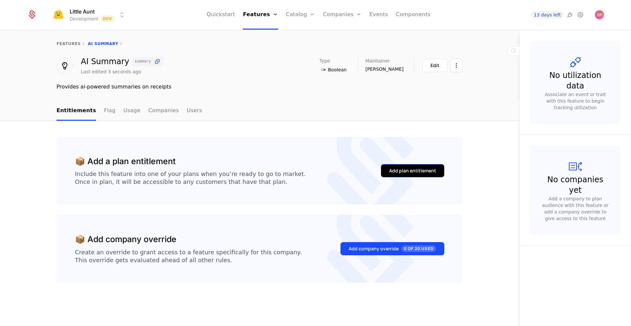
click at [399, 166] on button "Add plan entitlement" at bounding box center [412, 170] width 63 height 13
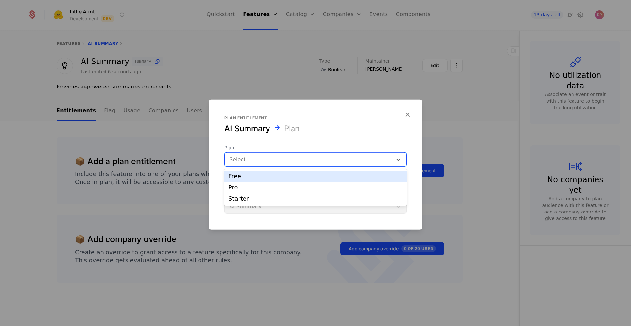
click at [317, 160] on div at bounding box center [308, 159] width 158 height 9
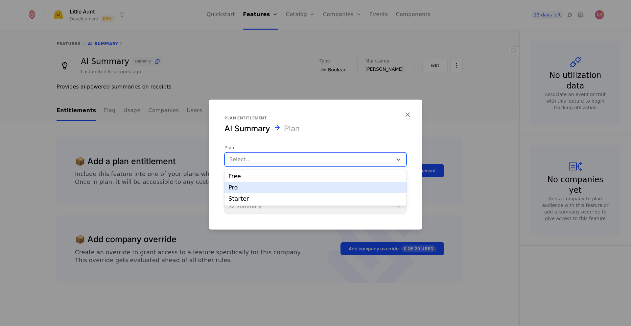
click at [305, 185] on div "Pro" at bounding box center [315, 187] width 174 height 6
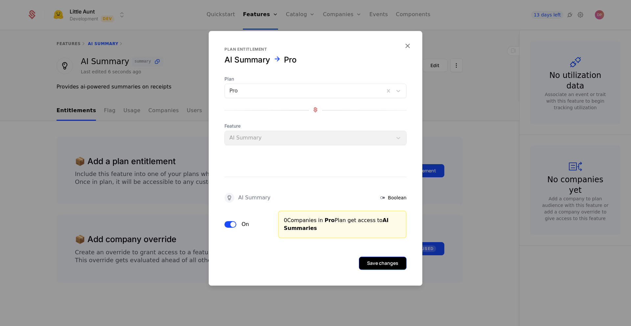
click at [385, 264] on button "Save changes" at bounding box center [383, 262] width 48 height 13
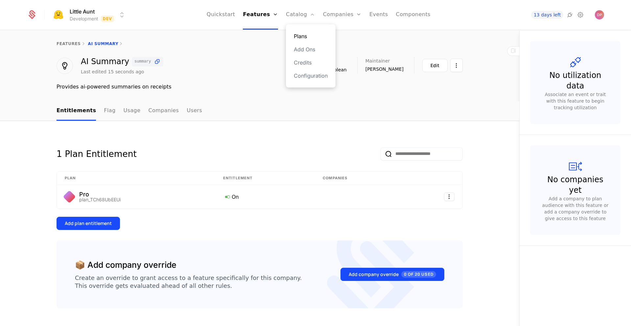
click at [302, 36] on link "Plans" at bounding box center [311, 36] width 34 height 8
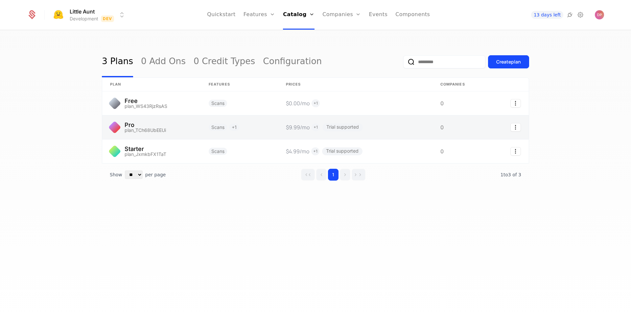
click at [464, 119] on link at bounding box center [459, 127] width 53 height 24
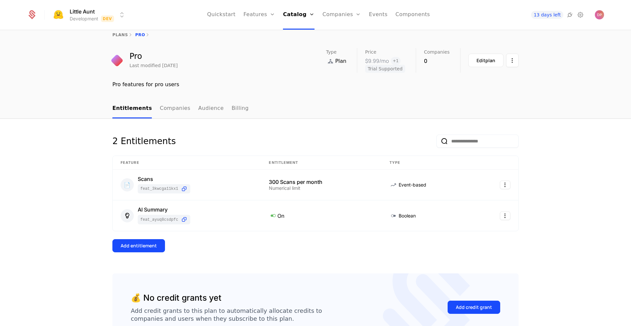
scroll to position [9, 0]
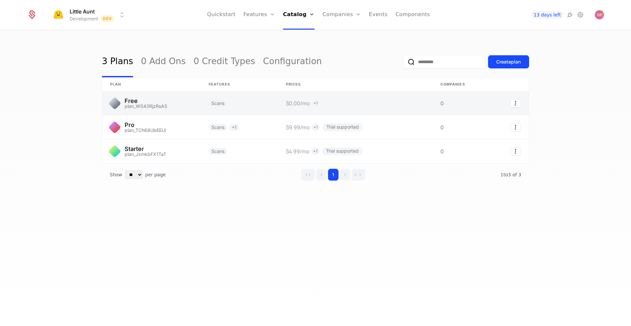
click at [350, 103] on link at bounding box center [355, 103] width 155 height 24
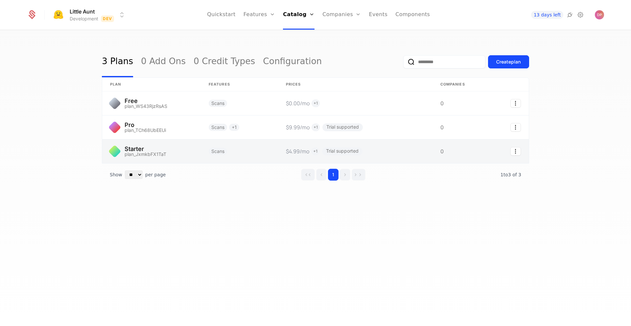
click at [384, 149] on link at bounding box center [355, 151] width 155 height 24
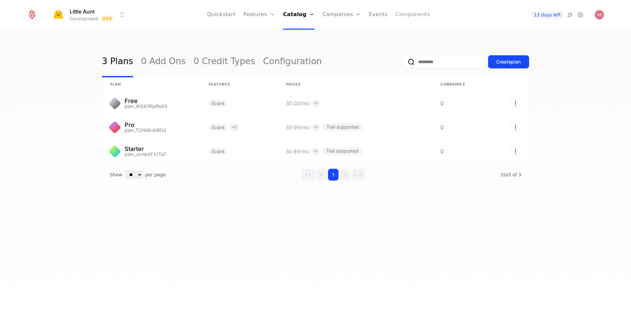
click at [409, 16] on link "Components" at bounding box center [412, 15] width 35 height 30
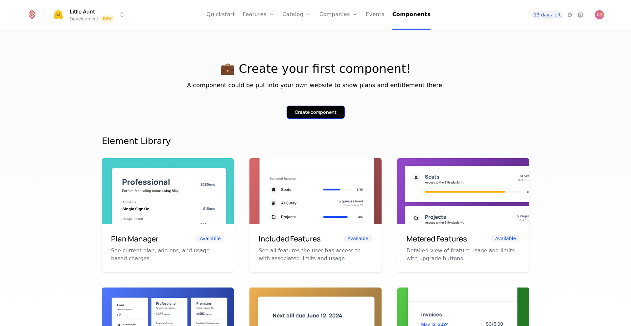
click at [324, 111] on div "Create component" at bounding box center [316, 112] width 42 height 7
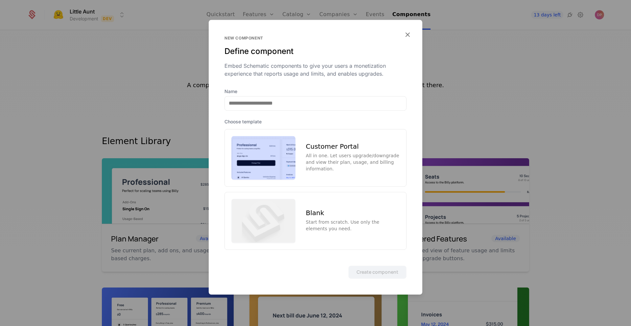
click at [327, 144] on div "Customer Portal" at bounding box center [353, 146] width 94 height 7
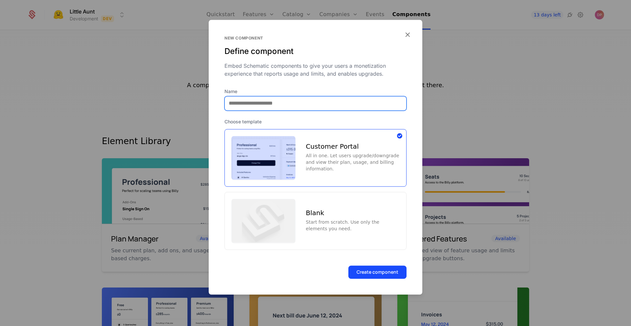
click at [333, 98] on input "Name" at bounding box center [315, 103] width 181 height 14
type input "**********"
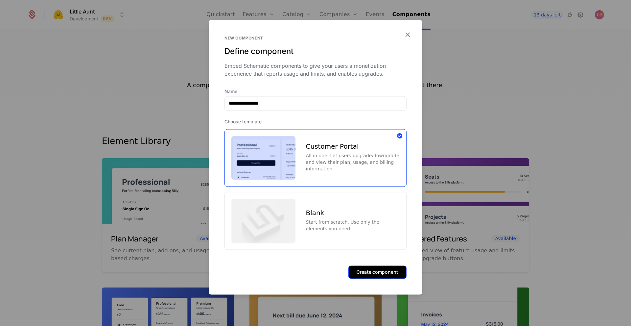
click at [379, 273] on button "Create component" at bounding box center [377, 271] width 58 height 13
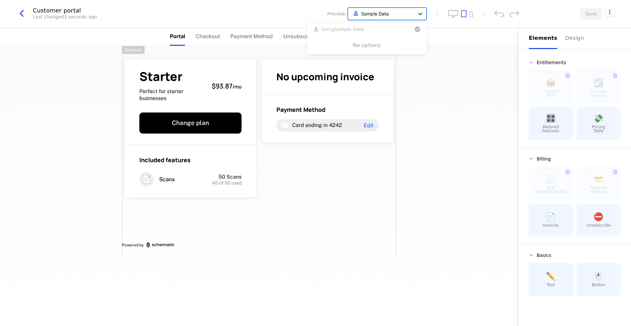
click at [415, 10] on div at bounding box center [421, 14] width 12 height 12
click at [448, 14] on icon "desktop" at bounding box center [453, 14] width 11 height 8
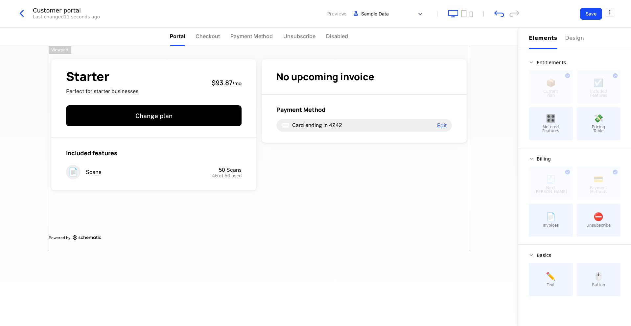
click at [473, 15] on div "Customer portal Last changed 11 seconds ago Preview: Sample Data" at bounding box center [268, 14] width 504 height 12
click at [471, 15] on icon "mobile" at bounding box center [471, 15] width 4 height 6
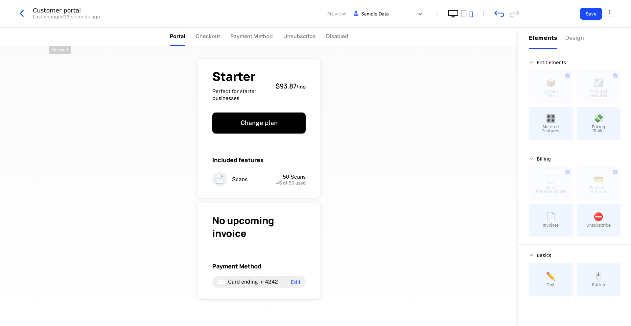
click at [455, 13] on icon "desktop" at bounding box center [453, 14] width 11 height 8
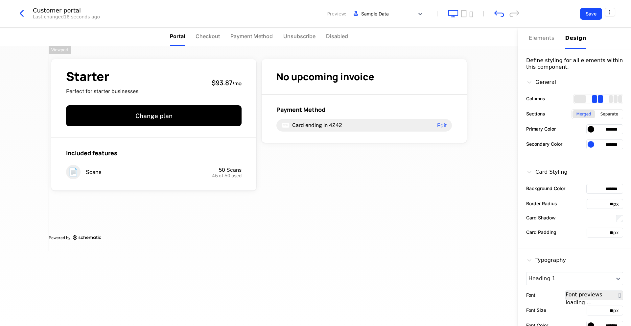
click at [568, 43] on button "Design" at bounding box center [575, 38] width 21 height 21
click at [574, 100] on div "1 columns" at bounding box center [580, 99] width 12 height 8
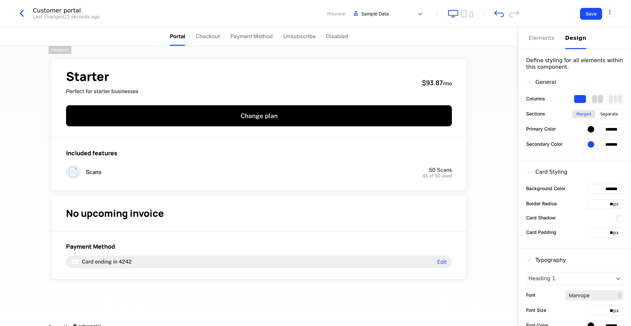
click at [598, 100] on div "2 columns" at bounding box center [600, 99] width 5 height 8
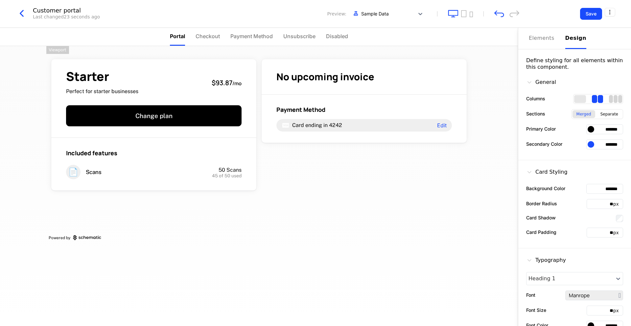
click at [618, 98] on div "3 columns" at bounding box center [620, 99] width 4 height 8
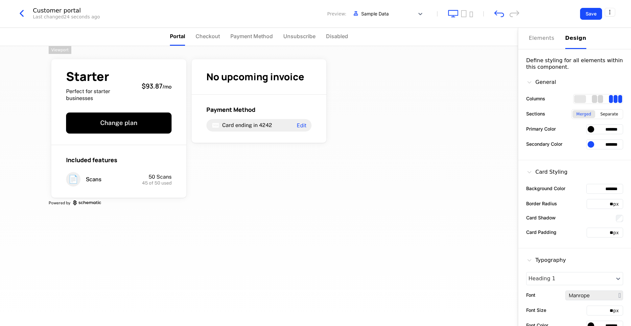
click at [592, 99] on div "2 columns" at bounding box center [594, 99] width 5 height 8
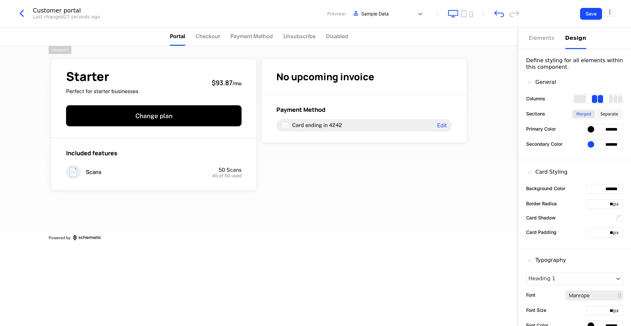
click at [607, 115] on div "Separate" at bounding box center [610, 114] width 26 height 8
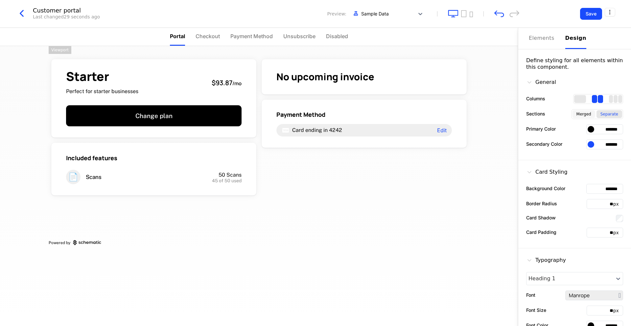
click at [585, 117] on div "Merged" at bounding box center [584, 114] width 23 height 8
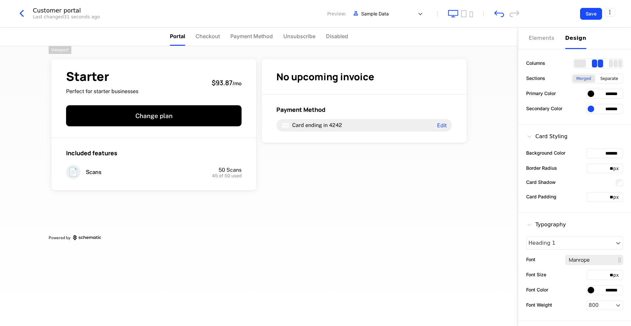
scroll to position [43, 0]
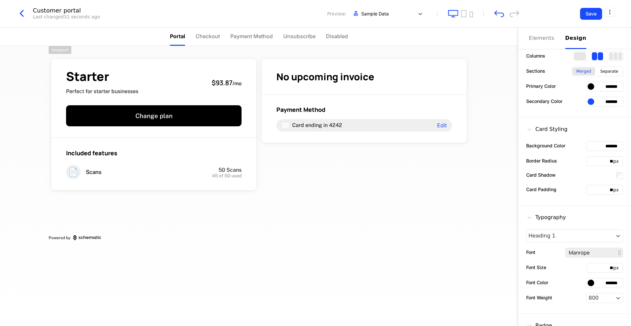
click at [608, 85] on input "*******" at bounding box center [604, 87] width 37 height 10
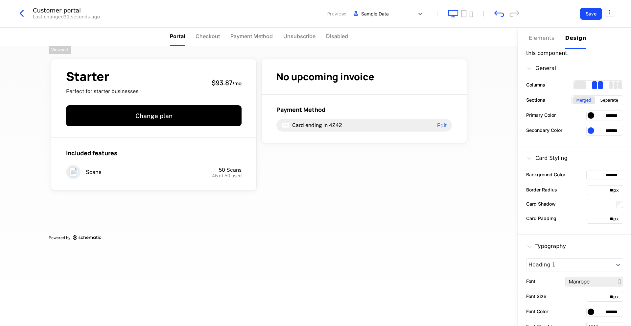
scroll to position [0, 0]
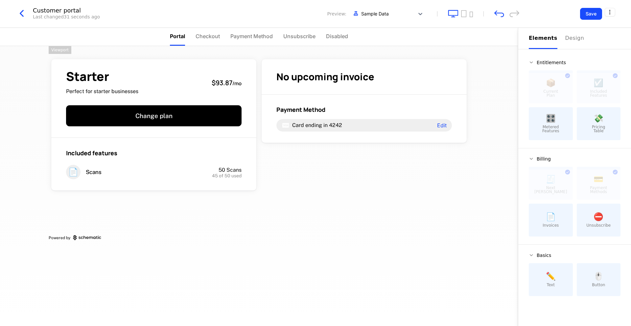
click at [543, 41] on div "Elements" at bounding box center [543, 38] width 29 height 8
click at [550, 132] on span "Metered Features" at bounding box center [550, 129] width 17 height 8
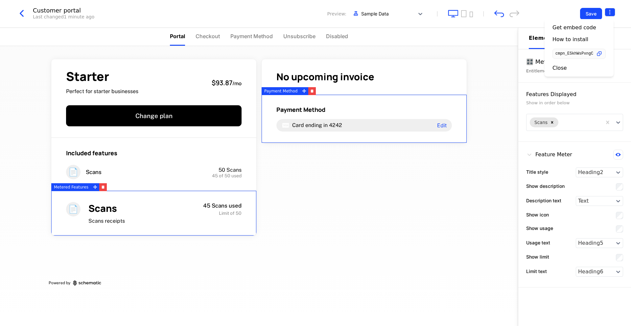
click at [606, 13] on html "Little Aunt Development Dev Quickstart Features Features Flags Catalog Plans Ad…" at bounding box center [315, 163] width 631 height 326
click at [561, 70] on div "Close" at bounding box center [560, 68] width 14 height 7
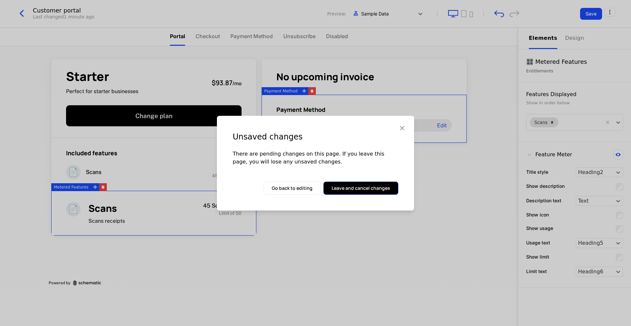
click at [345, 183] on button "Leave and cancel changes" at bounding box center [360, 187] width 75 height 13
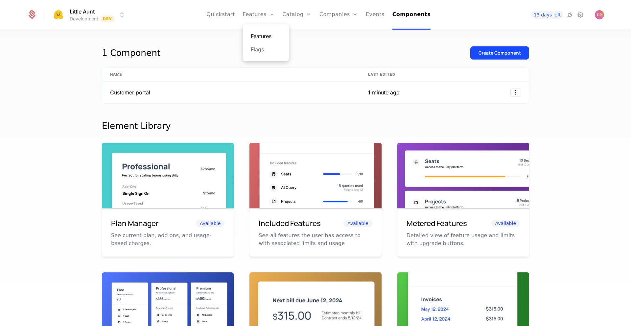
click at [265, 36] on link "Features" at bounding box center [266, 36] width 30 height 8
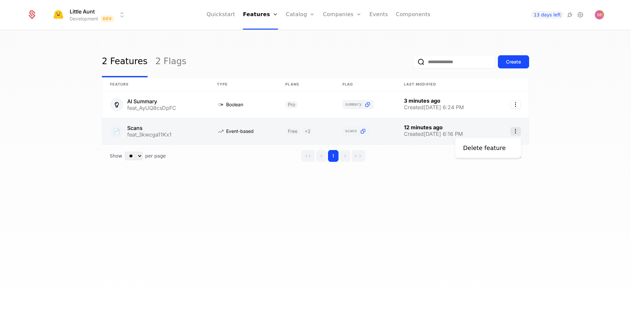
click at [517, 134] on icon "Select action" at bounding box center [516, 131] width 11 height 9
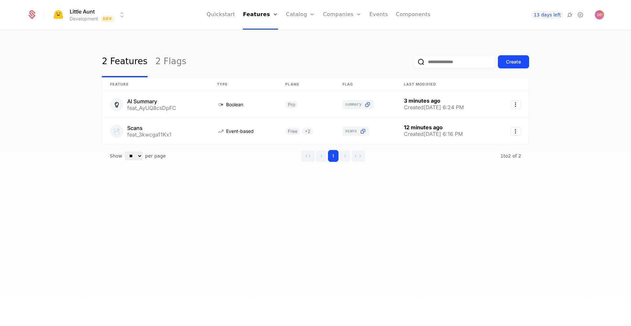
click at [281, 175] on html "Little Aunt Development Dev Quickstart Features Features Flags Catalog Plans Ad…" at bounding box center [315, 163] width 631 height 326
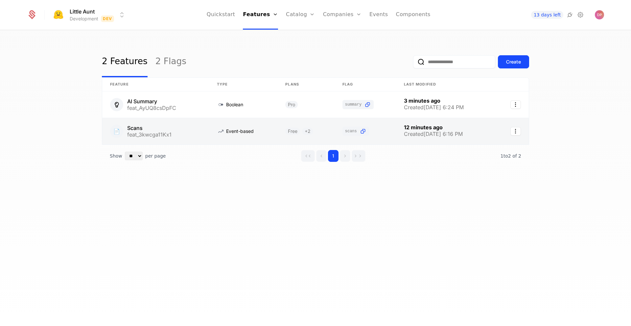
click at [131, 129] on link at bounding box center [155, 131] width 107 height 26
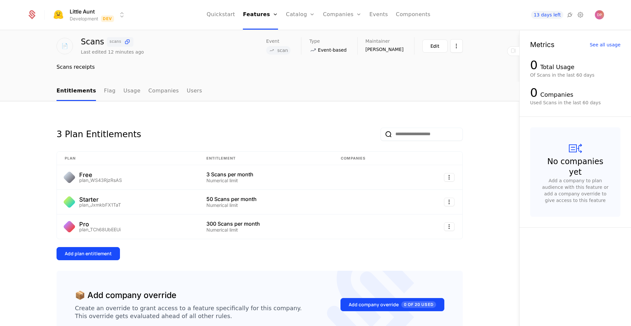
scroll to position [20, 0]
click at [293, 227] on div "300 Scans per month Numerical limit" at bounding box center [265, 226] width 119 height 11
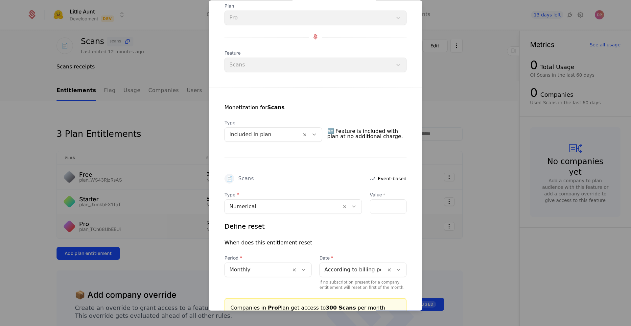
scroll to position [43, 0]
drag, startPoint x: 373, startPoint y: 206, endPoint x: 357, endPoint y: 208, distance: 16.6
click at [357, 208] on div "Type Numerical Value * ***" at bounding box center [316, 202] width 182 height 22
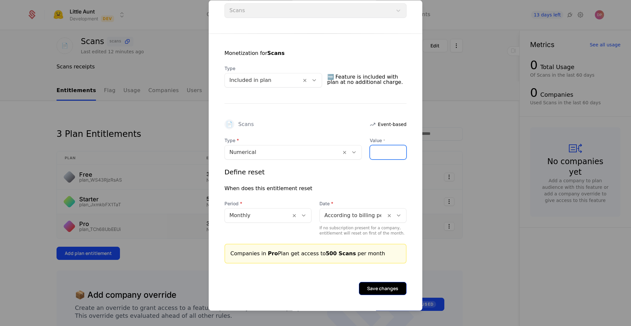
type input "***"
click at [384, 286] on button "Save changes" at bounding box center [383, 288] width 48 height 13
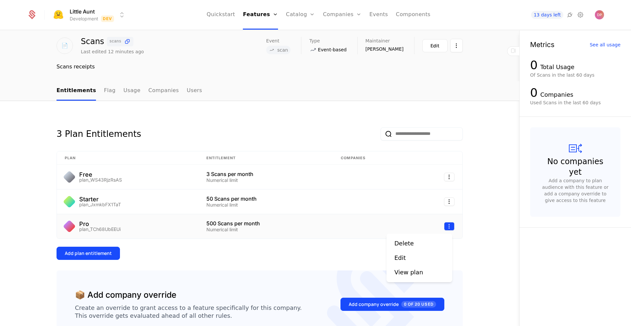
click at [447, 226] on html "Little Aunt Development Dev Quickstart Features Features Flags Catalog Plans Ad…" at bounding box center [315, 163] width 631 height 326
click at [479, 224] on html "Little Aunt Development Dev Quickstart Features Features Flags Catalog Plans Ad…" at bounding box center [315, 163] width 631 height 326
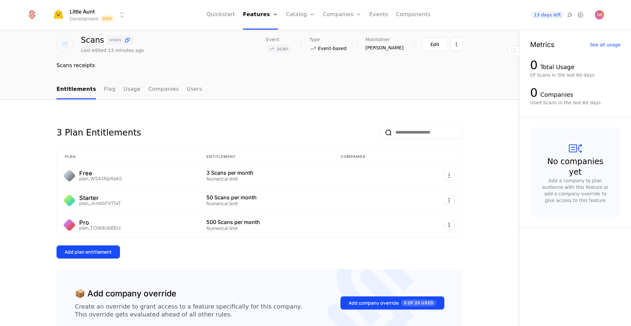
scroll to position [22, 0]
click at [418, 16] on link "Components" at bounding box center [413, 15] width 35 height 30
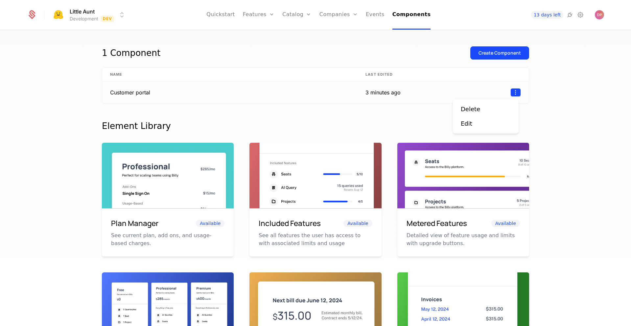
click at [513, 94] on html "Little Aunt Development Dev Quickstart Features Features Flags Catalog Plans Ad…" at bounding box center [315, 163] width 631 height 326
click at [475, 121] on div "Edit" at bounding box center [469, 123] width 17 height 9
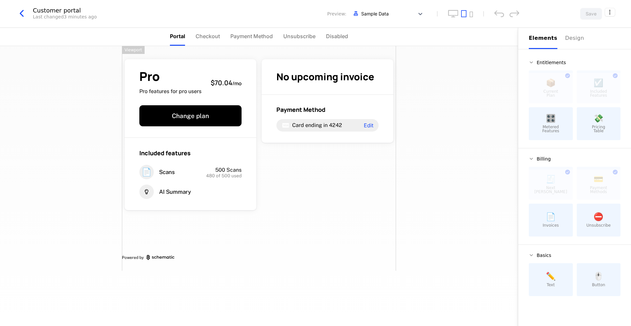
click at [427, 111] on div "Pro Pro features for pro users $70.04 / mo Change plan Included features 📄 Scan…" at bounding box center [259, 186] width 518 height 280
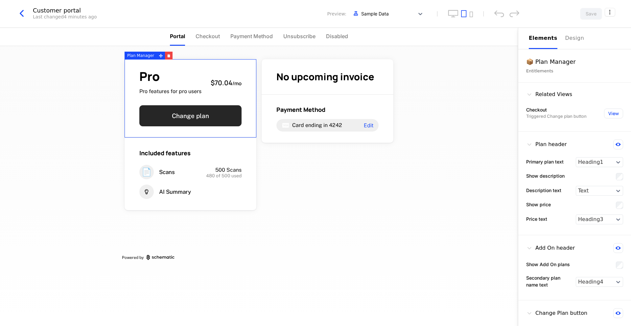
click at [239, 113] on button "Change plan" at bounding box center [190, 115] width 102 height 21
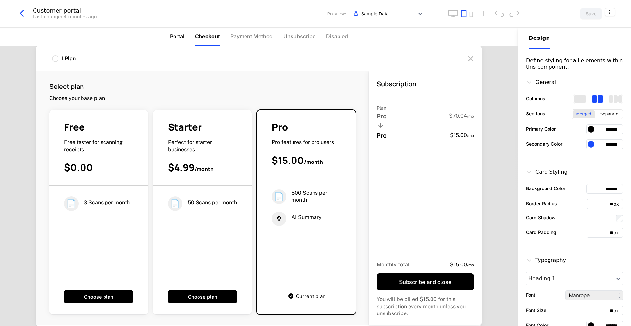
click at [177, 43] on li "Portal" at bounding box center [177, 37] width 14 height 18
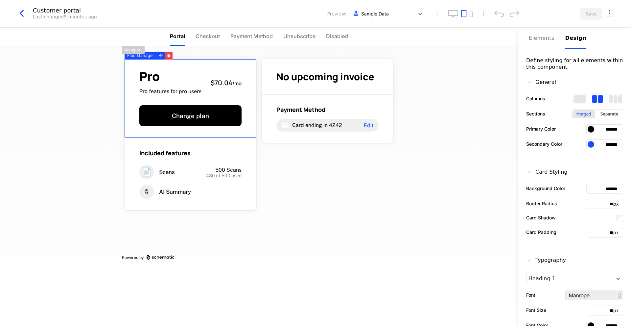
click at [21, 10] on icon "button" at bounding box center [22, 14] width 12 height 12
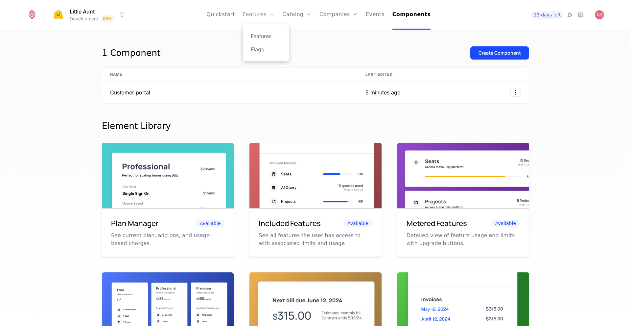
click at [262, 17] on link "Features" at bounding box center [259, 15] width 32 height 30
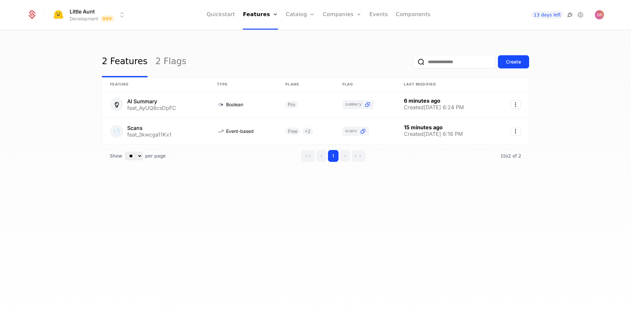
click at [572, 13] on icon at bounding box center [570, 15] width 8 height 8
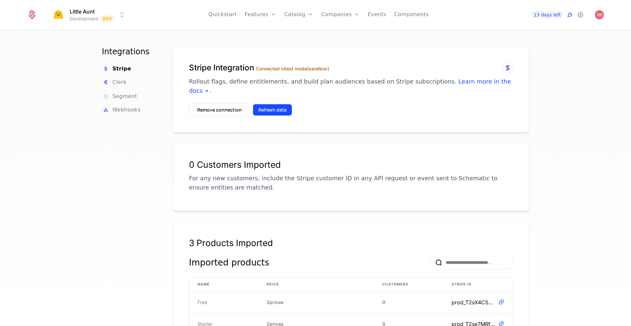
click at [281, 104] on button "Refresh data" at bounding box center [272, 110] width 39 height 12
click at [404, 8] on link "Components" at bounding box center [411, 15] width 35 height 30
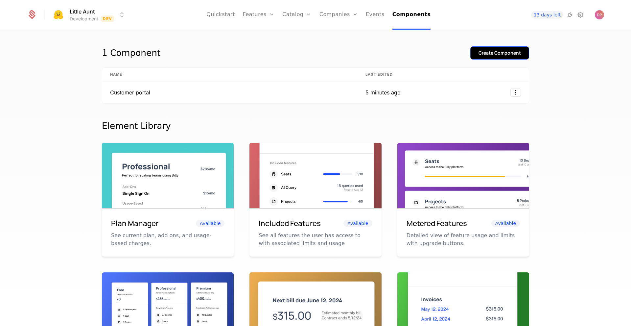
click at [483, 49] on button "Create Component" at bounding box center [499, 52] width 59 height 13
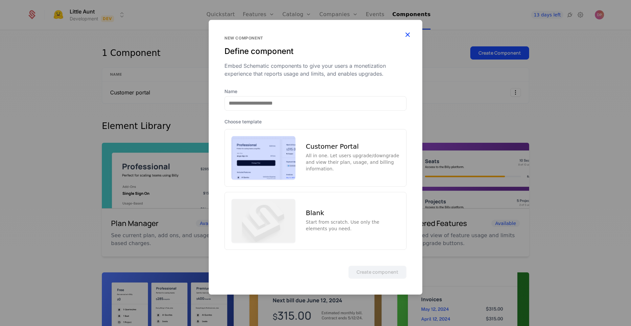
click at [407, 38] on icon "button" at bounding box center [407, 34] width 9 height 9
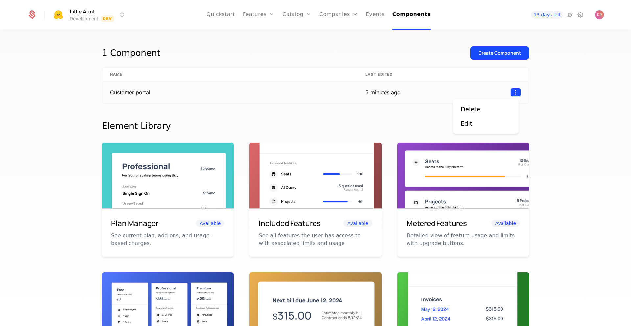
click at [514, 91] on html "Little Aunt Development Dev Quickstart Features Features Flags Catalog Plans Ad…" at bounding box center [315, 163] width 631 height 326
click at [469, 122] on div "Edit" at bounding box center [467, 123] width 12 height 9
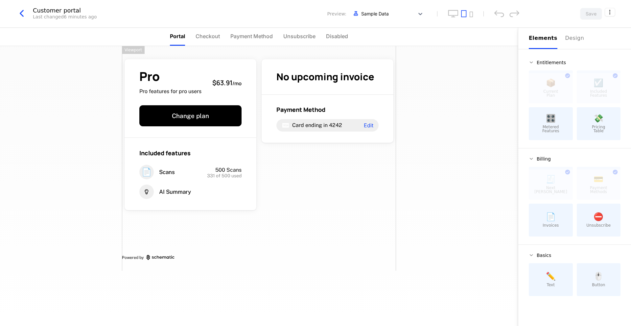
click at [22, 12] on icon "button" at bounding box center [22, 14] width 12 height 12
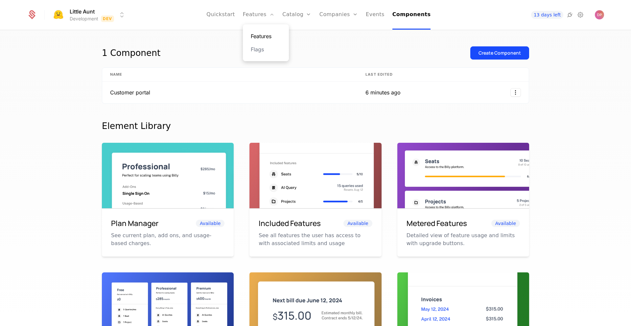
click at [269, 38] on link "Features" at bounding box center [266, 36] width 30 height 8
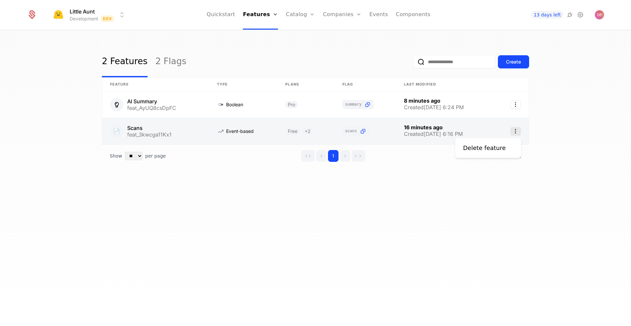
click at [513, 132] on icon "Select action" at bounding box center [516, 131] width 11 height 9
click at [149, 130] on html "Little Aunt Development Dev Quickstart Features Features Flags Catalog Plans Ad…" at bounding box center [315, 163] width 631 height 326
click at [149, 130] on link at bounding box center [155, 131] width 107 height 26
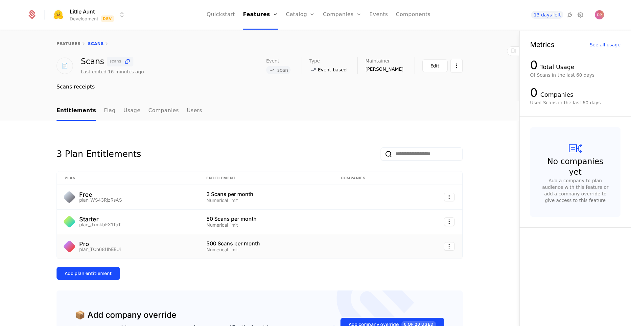
click at [243, 245] on div "500 Scans per month" at bounding box center [265, 243] width 119 height 5
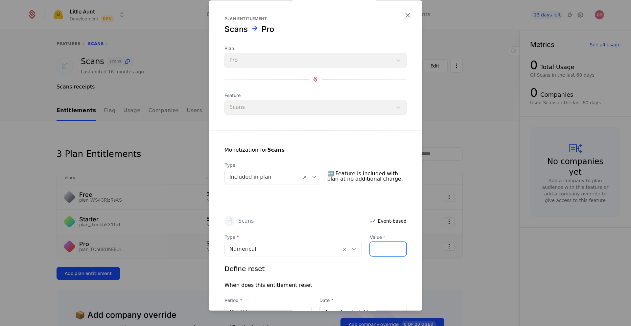
drag, startPoint x: 388, startPoint y: 246, endPoint x: 332, endPoint y: 248, distance: 56.6
click at [332, 248] on div "Type Numerical Value * ***" at bounding box center [316, 245] width 182 height 22
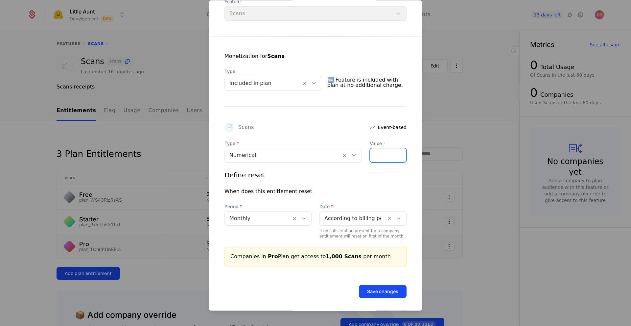
scroll to position [97, 0]
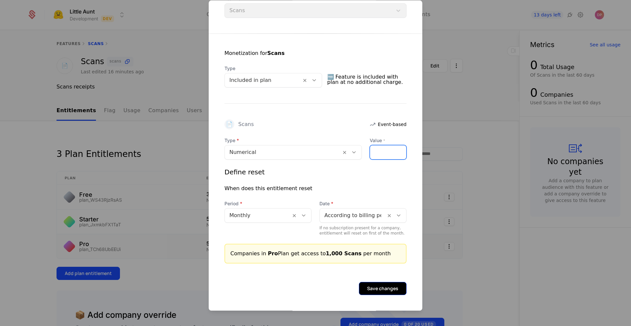
type input "****"
click at [380, 291] on button "Save changes" at bounding box center [383, 288] width 48 height 13
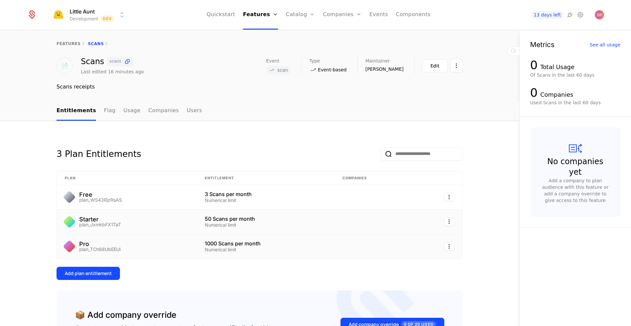
click at [311, 226] on div "Numerical limit" at bounding box center [266, 225] width 122 height 5
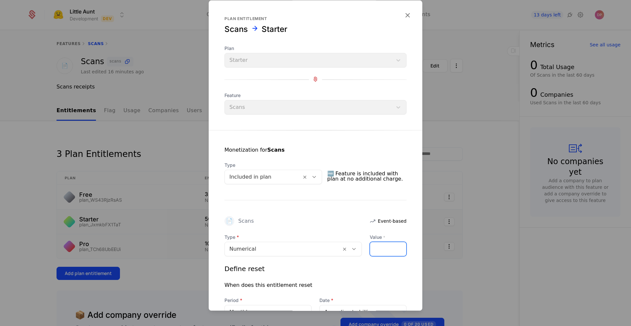
click at [396, 248] on input "**" at bounding box center [388, 249] width 36 height 14
drag, startPoint x: 383, startPoint y: 249, endPoint x: 363, endPoint y: 250, distance: 20.4
click at [363, 250] on div "Type Numerical Value * **" at bounding box center [316, 245] width 182 height 22
type input "***"
click at [370, 277] on div "Define reset When does this entitlement reset Period Monthly Date According to …" at bounding box center [316, 298] width 182 height 68
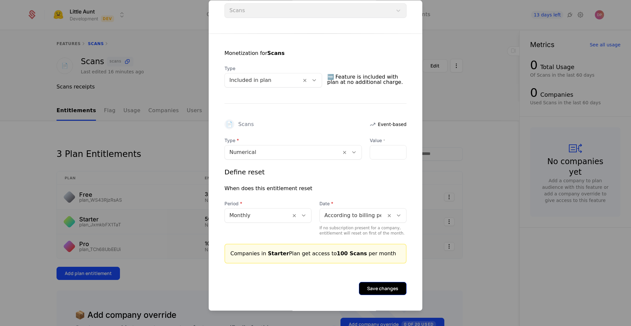
click at [369, 287] on button "Save changes" at bounding box center [383, 288] width 48 height 13
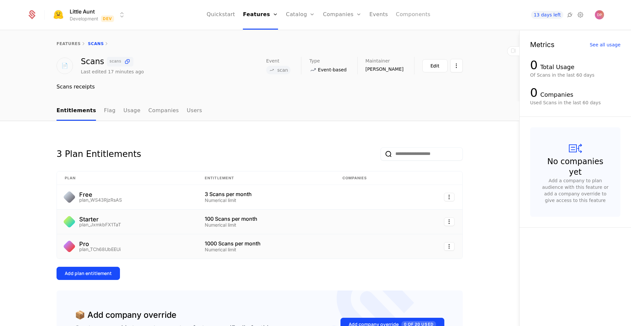
click at [396, 12] on link "Components" at bounding box center [413, 15] width 35 height 30
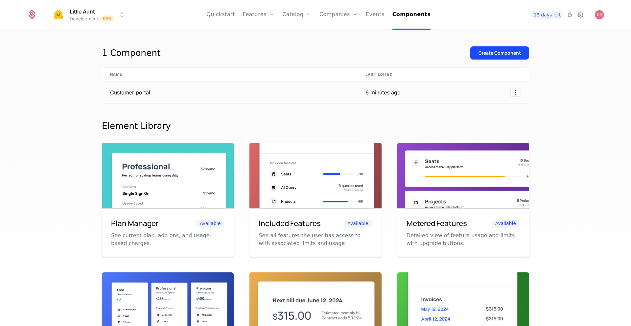
click at [128, 96] on td "Customer portal" at bounding box center [229, 93] width 255 height 22
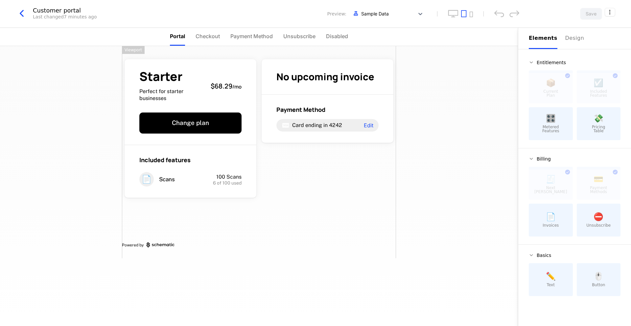
click at [18, 10] on icon "button" at bounding box center [22, 14] width 12 height 12
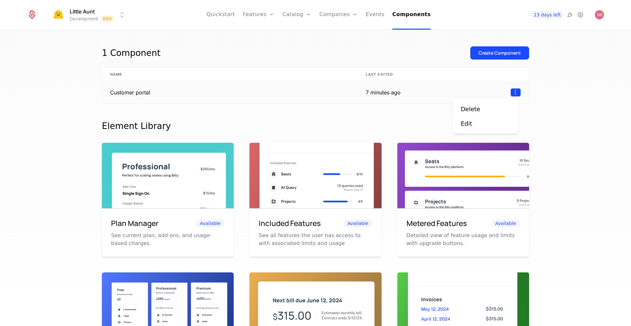
click at [516, 96] on html "Little Aunt Development Dev Quickstart Features Features Flags Catalog Plans Ad…" at bounding box center [315, 163] width 631 height 326
click at [570, 16] on html "Little Aunt Development Dev Quickstart Features Features Flags Catalog Plans Ad…" at bounding box center [315, 163] width 631 height 326
click at [570, 16] on icon at bounding box center [570, 15] width 8 height 8
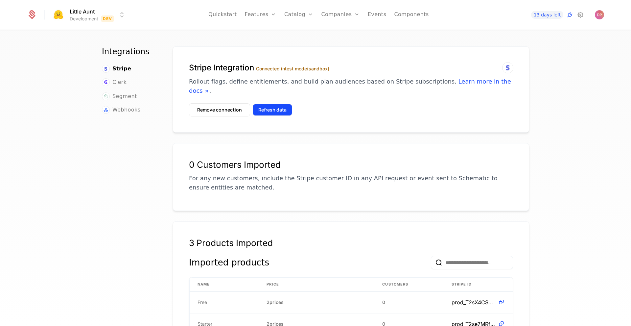
click at [266, 104] on button "Refresh data" at bounding box center [272, 110] width 39 height 12
click at [403, 13] on link "Components" at bounding box center [411, 15] width 35 height 30
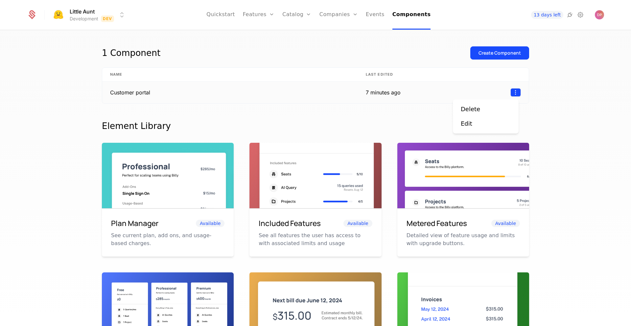
click at [513, 95] on html "Little Aunt Development Dev Quickstart Features Features Flags Catalog Plans Ad…" at bounding box center [315, 163] width 631 height 326
click at [488, 121] on div "Edit" at bounding box center [486, 123] width 50 height 9
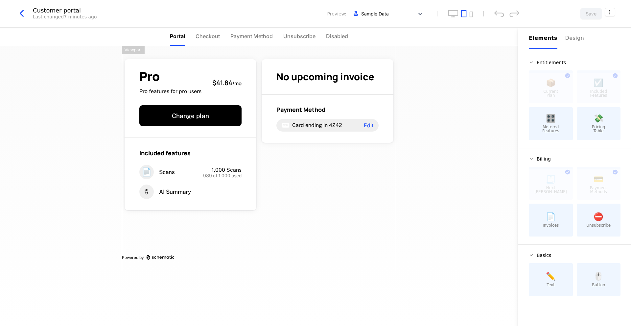
click at [562, 132] on div "🎛️ Metered Features" at bounding box center [551, 123] width 44 height 33
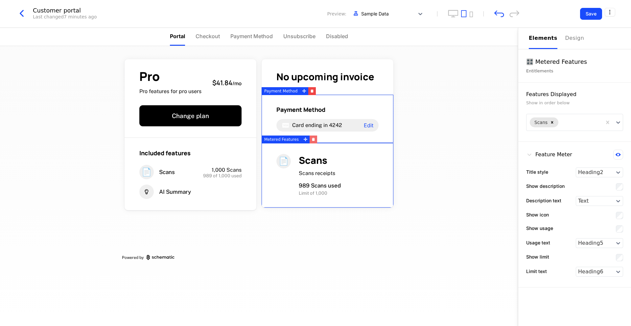
click at [312, 139] on icon "button" at bounding box center [313, 139] width 3 height 2
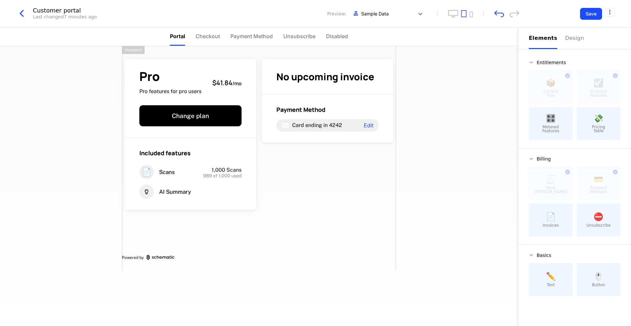
click at [599, 228] on div "⛔️ Unsubscribe" at bounding box center [599, 219] width 44 height 33
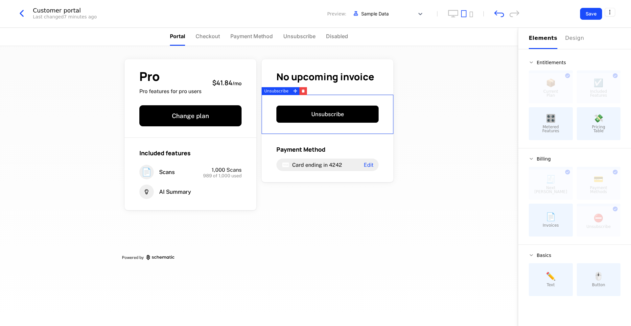
click at [554, 232] on div "📄 Invoices" at bounding box center [551, 219] width 44 height 33
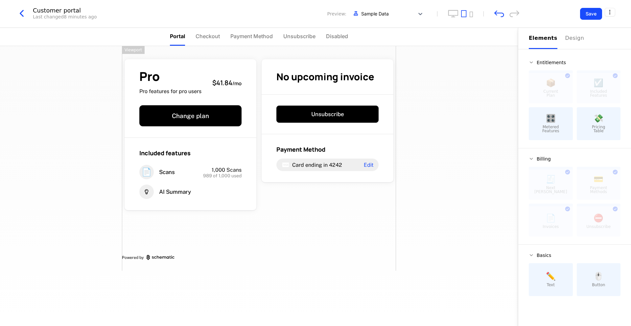
click at [604, 134] on div "💸 Pricing Table" at bounding box center [599, 123] width 44 height 33
click at [210, 35] on span "Checkout" at bounding box center [208, 36] width 24 height 8
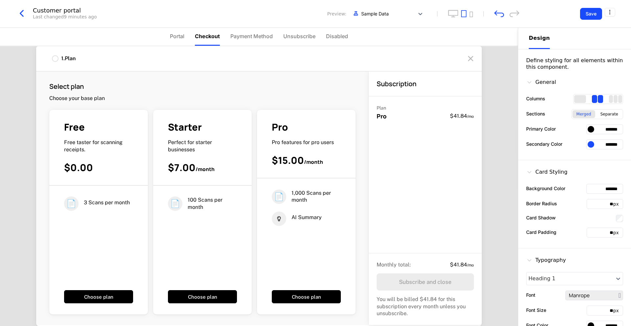
scroll to position [90, 0]
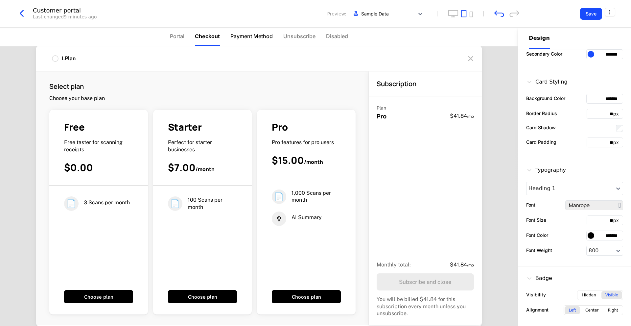
click at [248, 35] on span "Payment Method" at bounding box center [251, 36] width 42 height 8
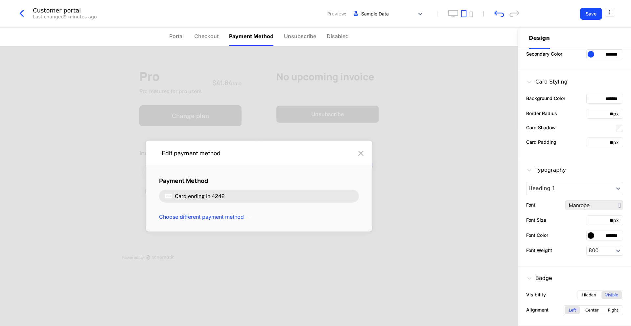
click at [193, 195] on span "Card ending in" at bounding box center [193, 196] width 36 height 6
click at [220, 194] on span "4242" at bounding box center [218, 196] width 13 height 6
click at [211, 219] on span "Choose different payment method" at bounding box center [201, 216] width 85 height 7
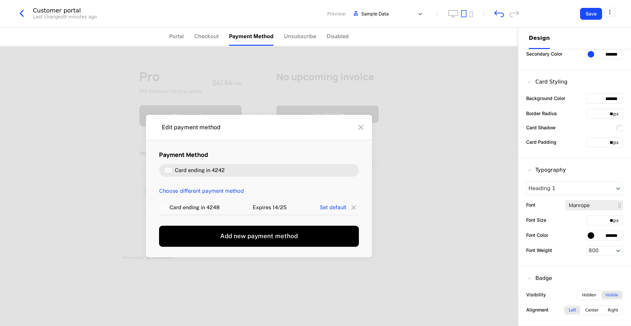
click at [360, 127] on icon at bounding box center [361, 127] width 11 height 11
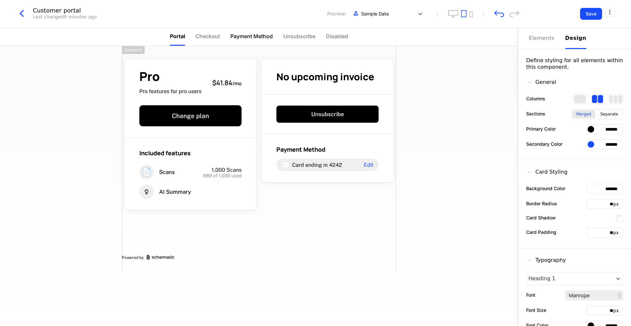
click at [243, 41] on li "Payment Method" at bounding box center [251, 37] width 42 height 18
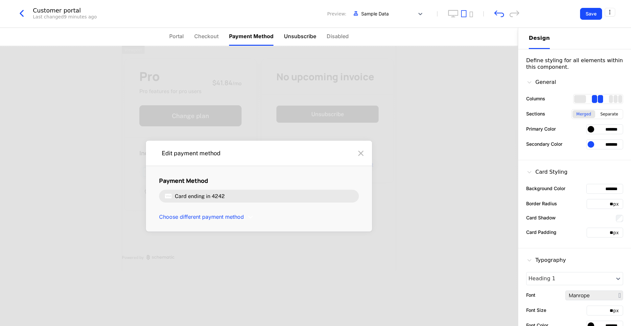
click at [291, 39] on span "Unsubscribe" at bounding box center [300, 36] width 32 height 8
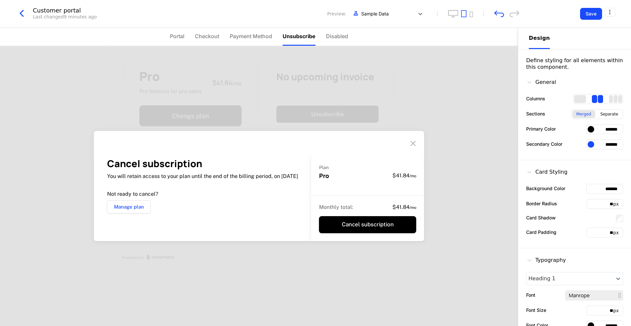
click at [140, 206] on button "Manage plan" at bounding box center [129, 206] width 44 height 13
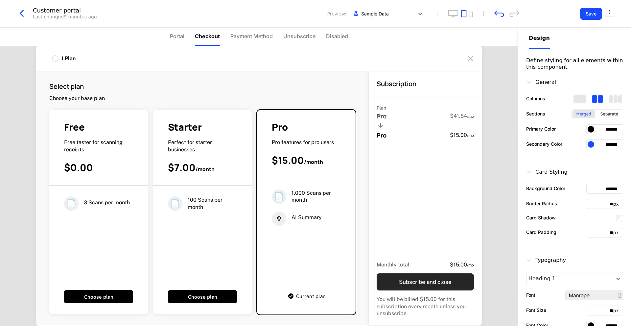
click at [420, 280] on button "Subscribe and close" at bounding box center [425, 281] width 97 height 17
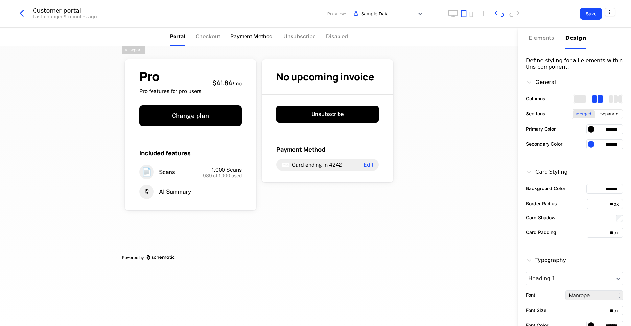
click at [268, 37] on span "Payment Method" at bounding box center [251, 36] width 42 height 8
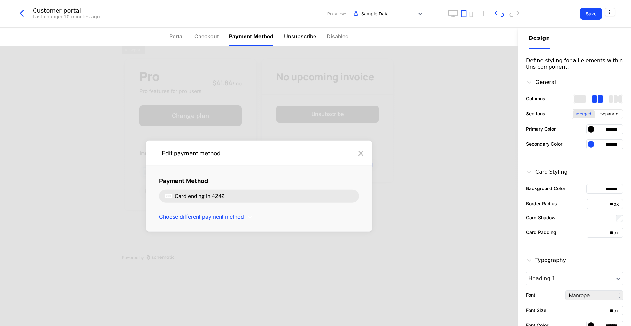
click at [291, 38] on span "Unsubscribe" at bounding box center [300, 36] width 32 height 8
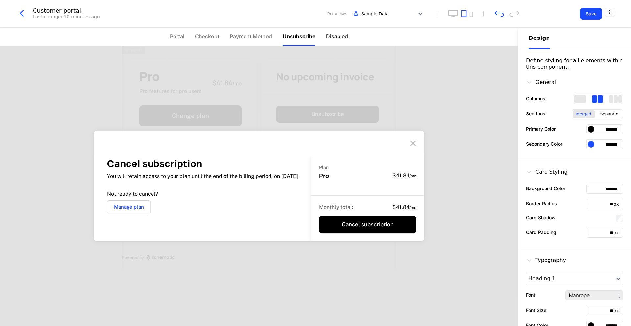
click at [343, 38] on span "Disabled" at bounding box center [337, 36] width 22 height 8
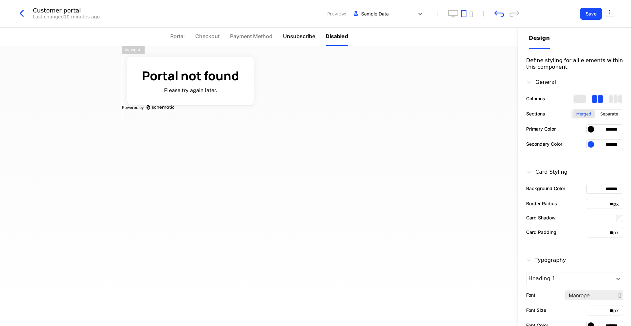
click at [292, 32] on li "Unsubscribe" at bounding box center [299, 37] width 32 height 18
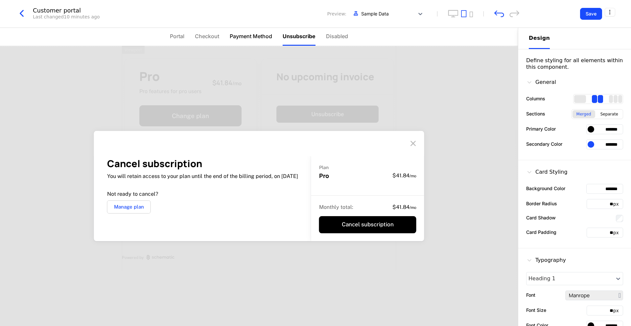
click at [240, 33] on span "Payment Method" at bounding box center [251, 36] width 42 height 8
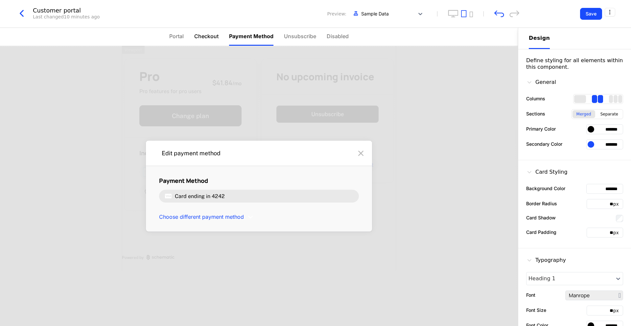
click at [201, 34] on span "Checkout" at bounding box center [206, 36] width 24 height 8
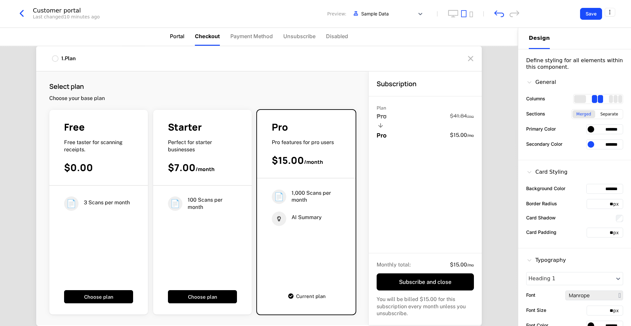
click at [174, 39] on span "Portal" at bounding box center [177, 36] width 14 height 8
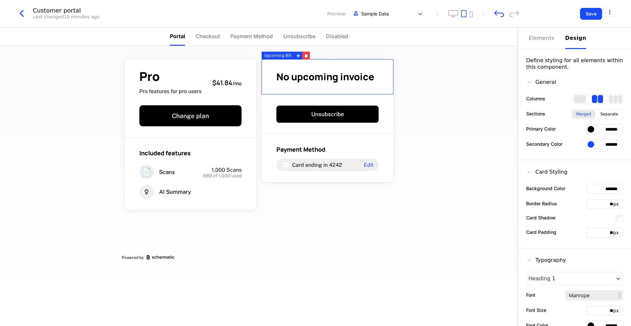
drag, startPoint x: 590, startPoint y: 144, endPoint x: 630, endPoint y: 147, distance: 39.5
click at [630, 147] on div "Elements Design Define styling for all elements within this component. General …" at bounding box center [574, 177] width 113 height 298
click at [592, 128] on input "*******" at bounding box center [604, 129] width 37 height 10
paste input "*******"
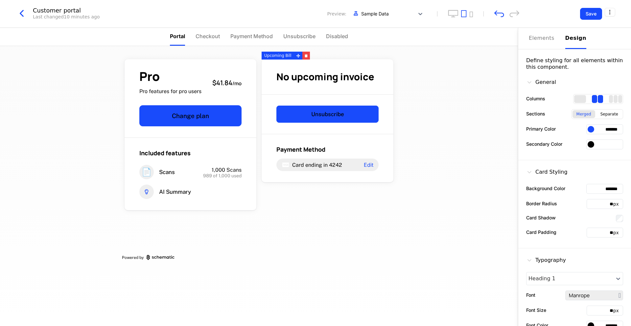
type input "*******"
paste input "*******"
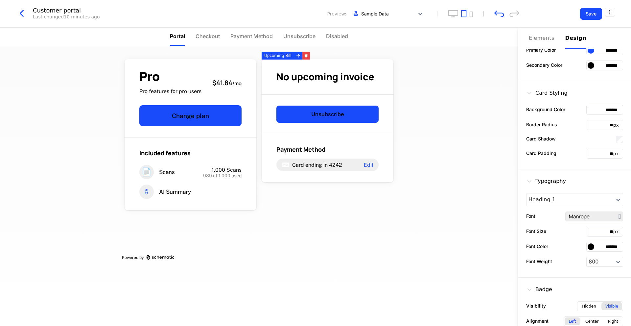
scroll to position [80, 0]
type input "*******"
drag, startPoint x: 613, startPoint y: 244, endPoint x: 566, endPoint y: 248, distance: 47.2
click at [566, 248] on div "Font Color *******" at bounding box center [574, 246] width 97 height 10
type input "*******"
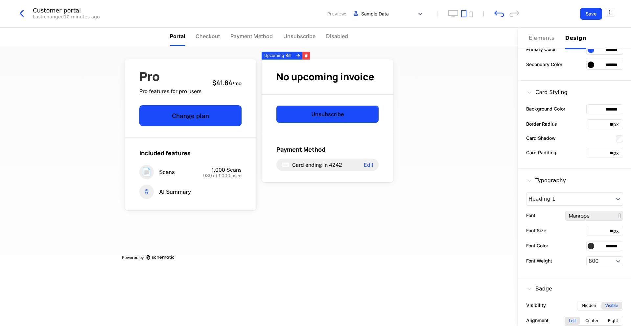
click at [476, 167] on div "Pro Pro features for pro users $41.84 / mo Change plan Included features 📄 Scan…" at bounding box center [259, 186] width 518 height 280
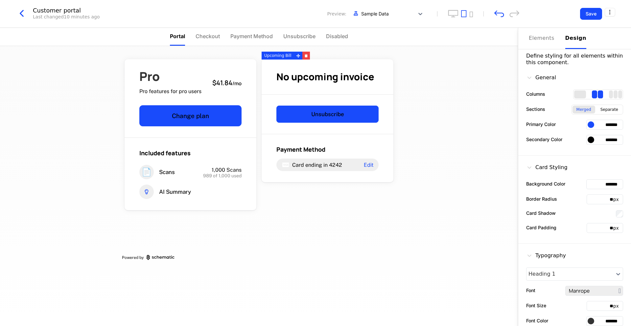
scroll to position [0, 0]
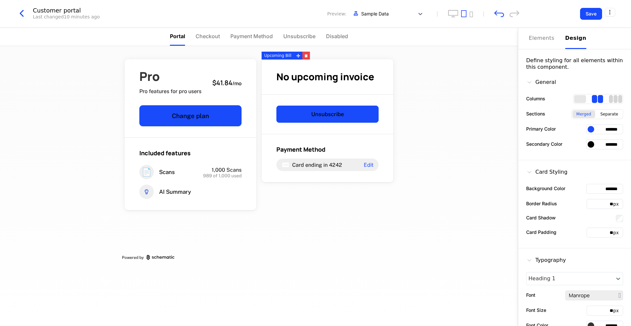
click at [613, 101] on div "3 columns" at bounding box center [615, 99] width 13 height 8
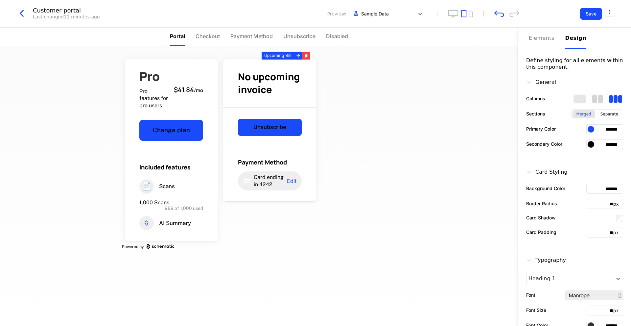
click at [598, 99] on div "2 columns" at bounding box center [600, 99] width 5 height 8
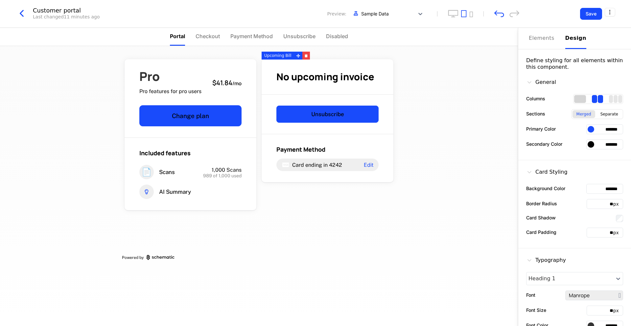
click at [578, 100] on div "1 columns" at bounding box center [580, 99] width 12 height 8
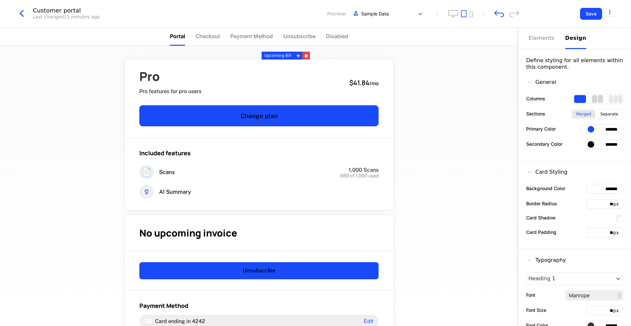
click at [592, 98] on div "2 columns" at bounding box center [594, 99] width 5 height 8
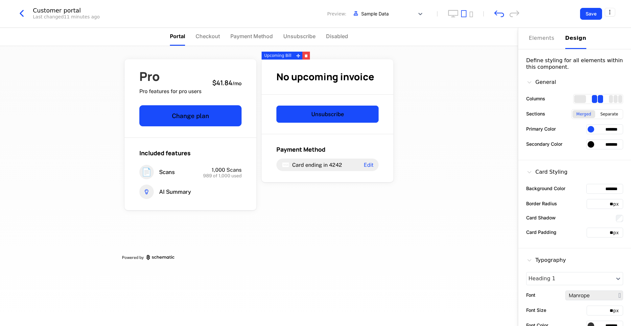
click at [592, 98] on div "2 columns" at bounding box center [594, 99] width 5 height 8
drag, startPoint x: 591, startPoint y: 129, endPoint x: 631, endPoint y: 129, distance: 39.5
click at [631, 129] on div "Elements Design Define styling for all elements within this component. General …" at bounding box center [574, 177] width 113 height 298
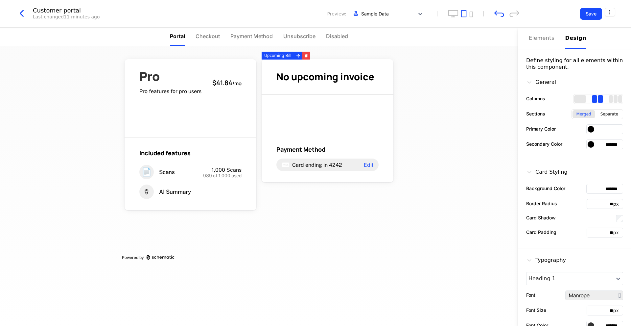
click at [593, 145] on input "*******" at bounding box center [604, 144] width 37 height 10
paste input "*******"
type input "*******"
click at [606, 129] on input "text" at bounding box center [604, 129] width 37 height 10
paste input "*******"
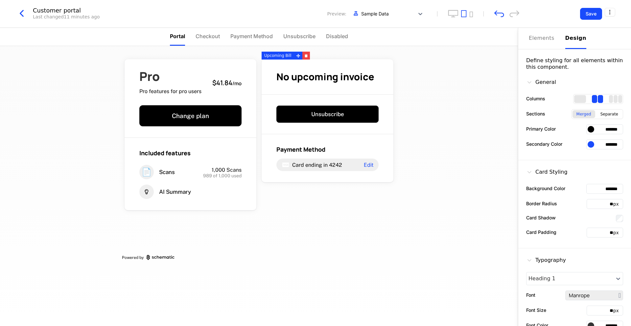
type input "*******"
click at [459, 188] on div "Pro Pro features for pro users $41.84 / mo Change plan Included features 📄 Scan…" at bounding box center [259, 186] width 518 height 280
click at [210, 34] on span "Checkout" at bounding box center [208, 36] width 24 height 8
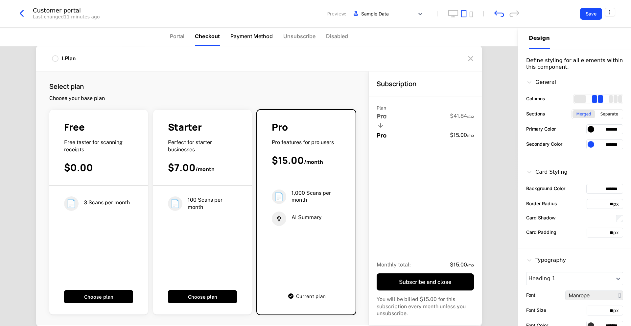
click at [253, 33] on span "Payment Method" at bounding box center [251, 36] width 42 height 8
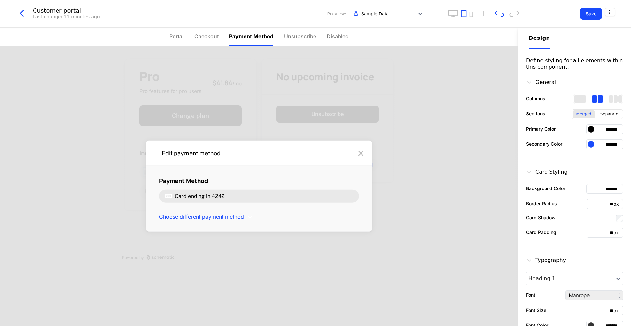
click at [361, 156] on icon at bounding box center [361, 153] width 11 height 11
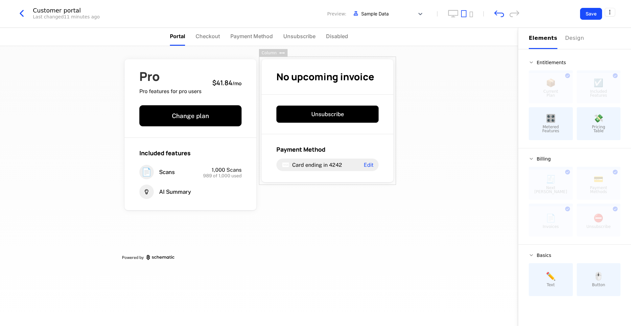
click at [544, 41] on div "Elements" at bounding box center [543, 38] width 29 height 8
click at [553, 137] on div "🎛️ Metered Features" at bounding box center [551, 123] width 44 height 33
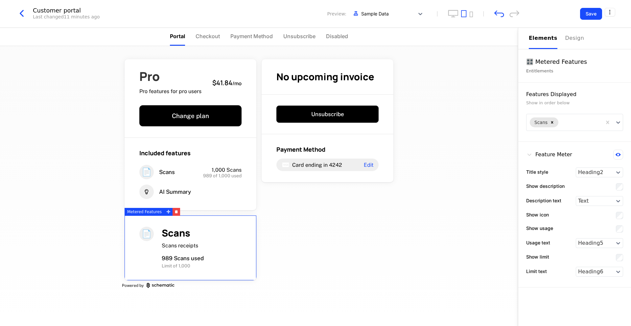
click at [225, 233] on div "Scans" at bounding box center [202, 233] width 80 height 13
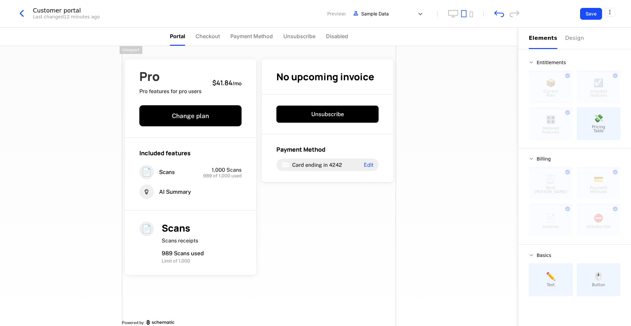
click at [326, 239] on div "Pro Pro features for pro users $41.84 / mo Change plan Included features 📄 Scan…" at bounding box center [259, 191] width 274 height 290
click at [595, 129] on span "Pricing Table" at bounding box center [598, 129] width 13 height 8
click at [616, 115] on div at bounding box center [599, 125] width 44 height 30
click at [615, 113] on div at bounding box center [599, 125] width 44 height 30
click at [615, 111] on div at bounding box center [599, 125] width 44 height 30
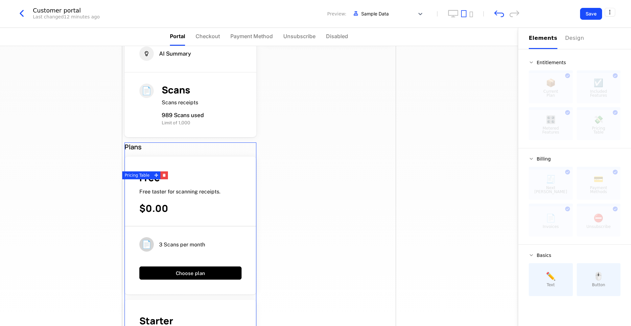
scroll to position [139, 0]
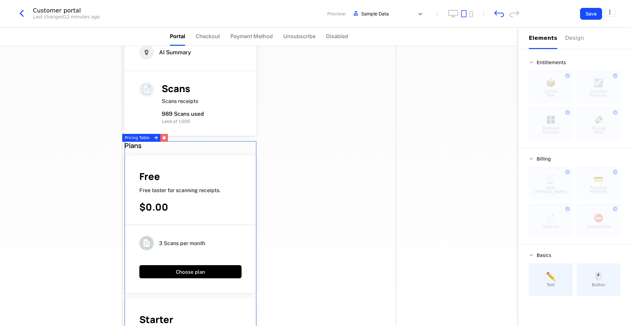
click at [163, 139] on icon "button" at bounding box center [164, 138] width 3 height 2
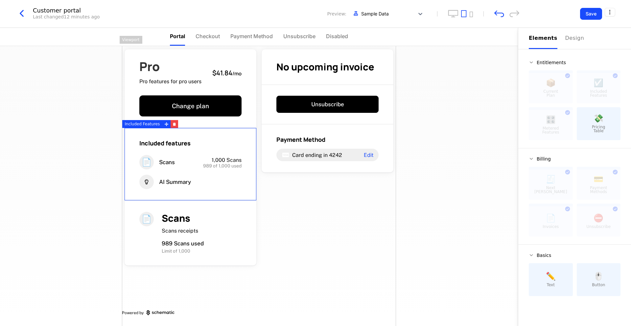
scroll to position [10, 0]
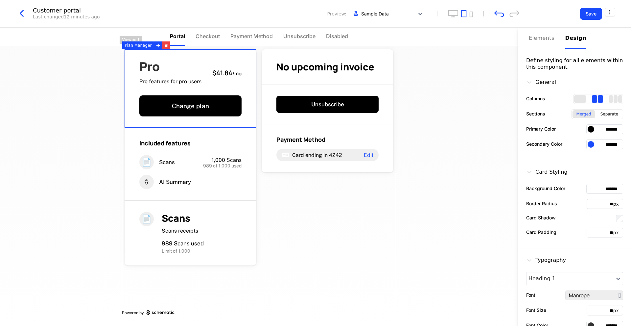
click at [573, 34] on button "Design" at bounding box center [575, 38] width 21 height 21
click at [588, 130] on div at bounding box center [591, 129] width 7 height 7
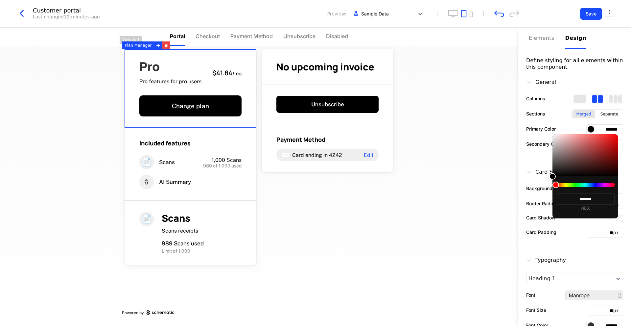
click at [592, 182] on div "******* HEX" at bounding box center [586, 197] width 66 height 42
click at [587, 185] on div at bounding box center [585, 185] width 59 height 4
drag, startPoint x: 556, startPoint y: 185, endPoint x: 590, endPoint y: 186, distance: 34.5
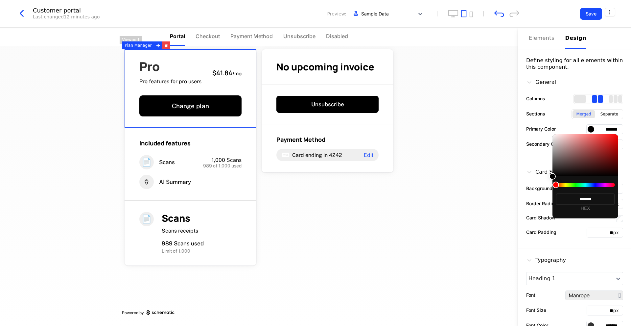
click at [590, 186] on div at bounding box center [585, 185] width 59 height 4
click at [557, 183] on div at bounding box center [556, 184] width 7 height 7
type input "*******"
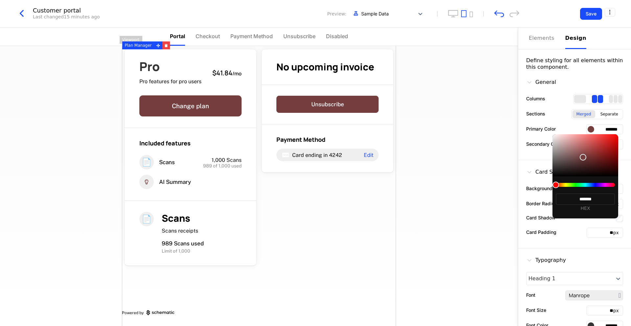
click at [583, 157] on div at bounding box center [586, 155] width 66 height 42
type input "*******"
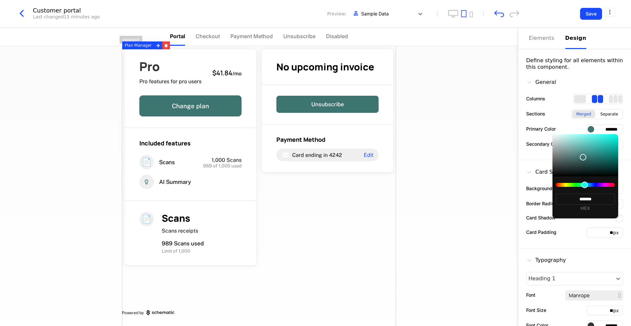
drag, startPoint x: 585, startPoint y: 184, endPoint x: 623, endPoint y: 182, distance: 37.8
click at [623, 182] on body "Little Aunt Development Dev Quickstart Features Features Flags Catalog Plans Ad…" at bounding box center [315, 163] width 631 height 326
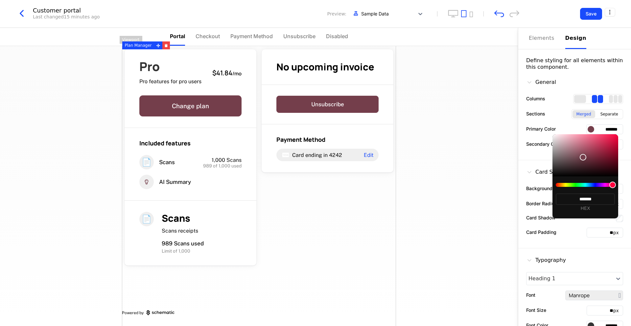
type input "*******"
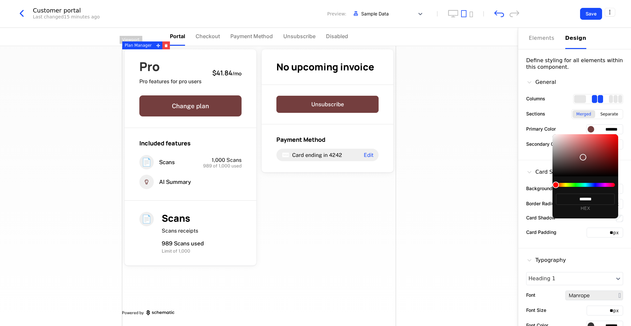
click at [590, 185] on div at bounding box center [585, 185] width 59 height 4
type input "*******"
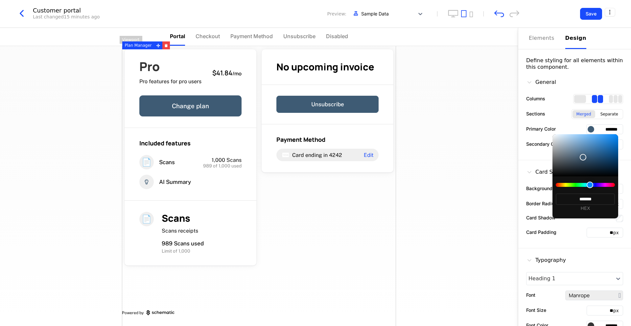
click at [590, 185] on div at bounding box center [590, 184] width 7 height 7
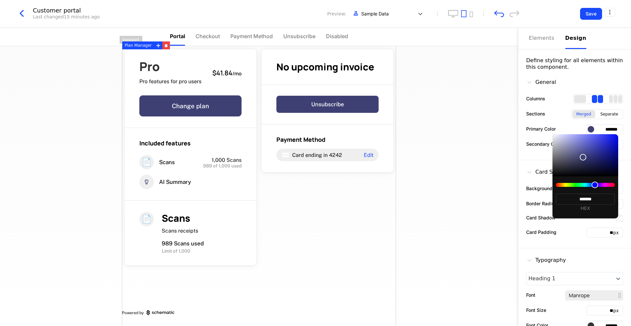
type input "*******"
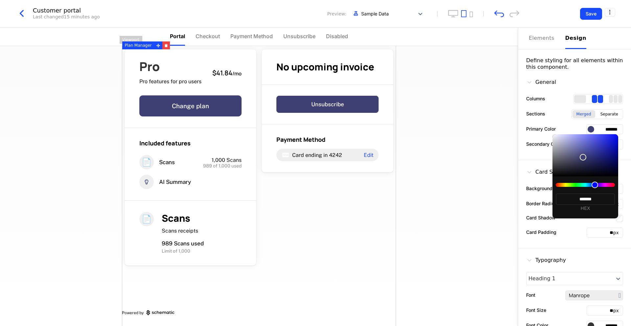
type input "*******"
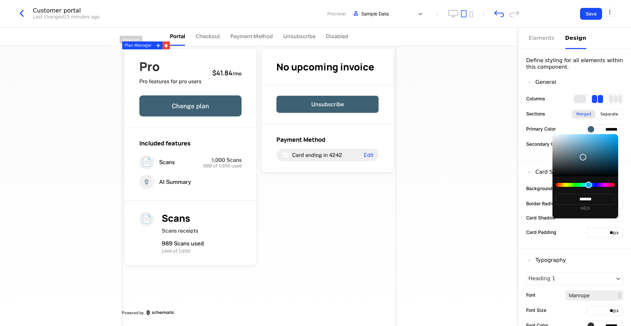
type input "*******"
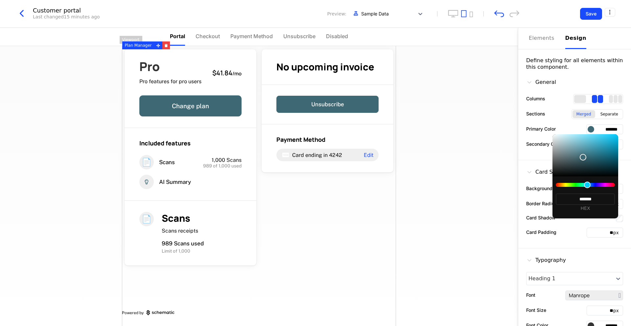
type input "*******"
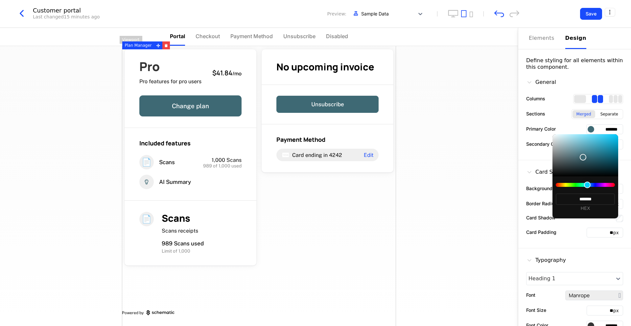
click at [591, 184] on div at bounding box center [587, 184] width 7 height 7
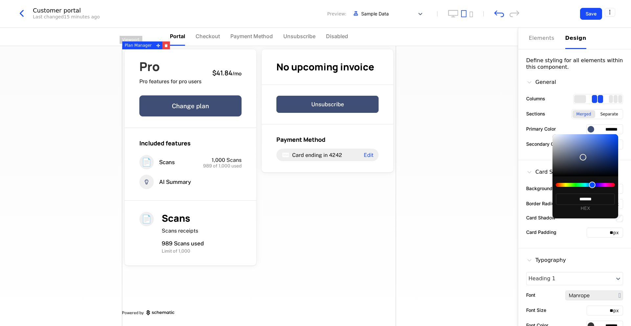
type input "*******"
drag, startPoint x: 605, startPoint y: 145, endPoint x: 612, endPoint y: 133, distance: 14.2
click at [612, 134] on div at bounding box center [586, 155] width 66 height 42
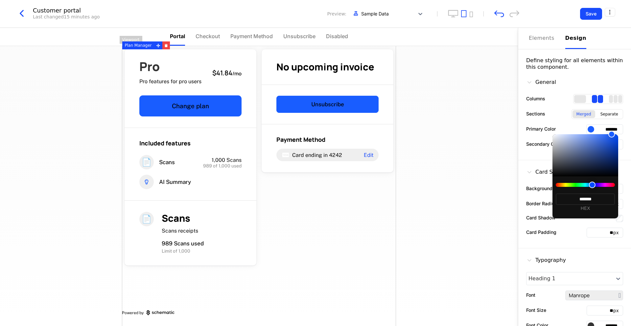
type input "*******"
drag, startPoint x: 615, startPoint y: 135, endPoint x: 625, endPoint y: 136, distance: 10.3
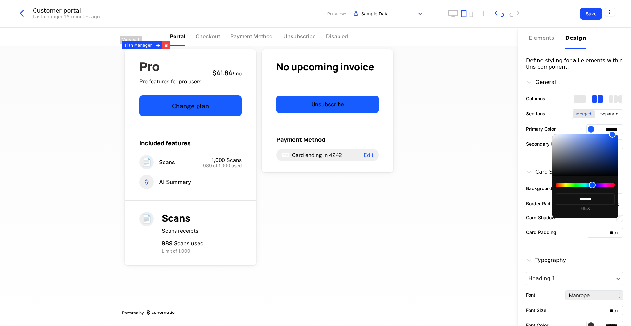
click at [625, 136] on body "Little Aunt Development Dev Quickstart Features Features Flags Catalog Plans Ad…" at bounding box center [315, 163] width 631 height 326
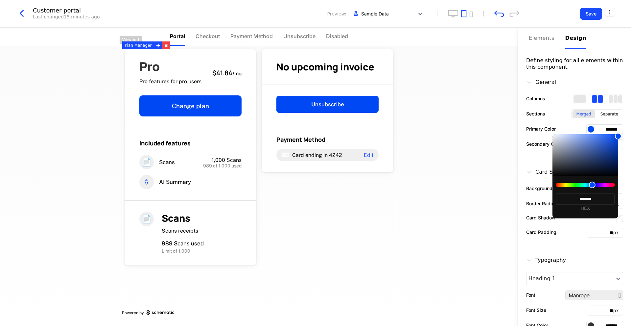
type input "*******"
click at [558, 116] on div at bounding box center [315, 163] width 631 height 326
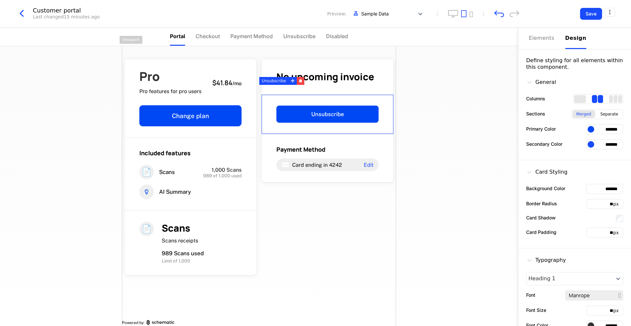
scroll to position [10, 0]
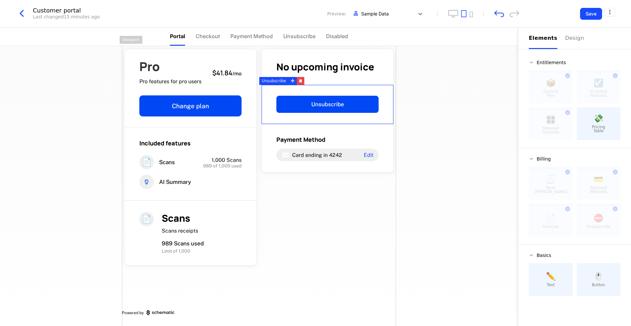
click at [538, 38] on div "Elements" at bounding box center [543, 38] width 29 height 8
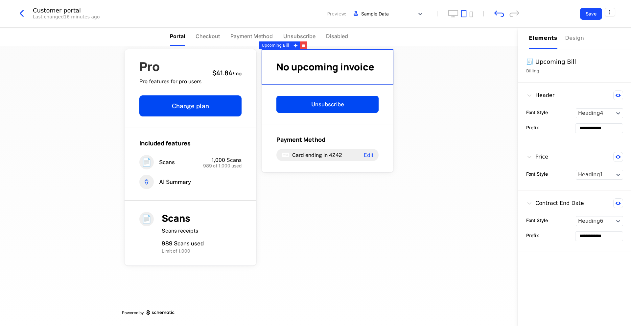
click at [329, 80] on div "No upcoming invoice" at bounding box center [328, 67] width 132 height 36
drag, startPoint x: 450, startPoint y: 282, endPoint x: 252, endPoint y: 185, distance: 220.2
click at [252, 185] on div "Pro Pro features for pro users $41.84 / mo Change plan Included features 📄 Scan…" at bounding box center [259, 186] width 518 height 280
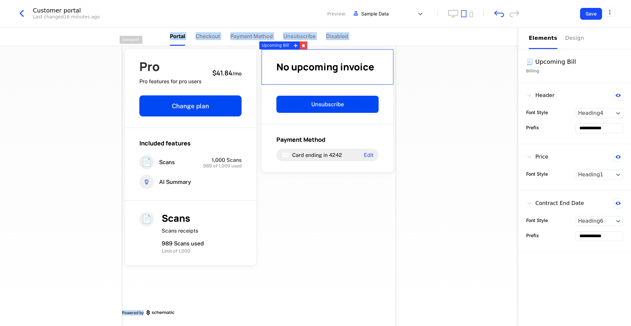
drag, startPoint x: 110, startPoint y: 36, endPoint x: 402, endPoint y: 244, distance: 358.6
click at [402, 244] on div "Portal Checkout Payment Method Unsubscribe Disabled Pro Pro features for pro us…" at bounding box center [259, 177] width 518 height 298
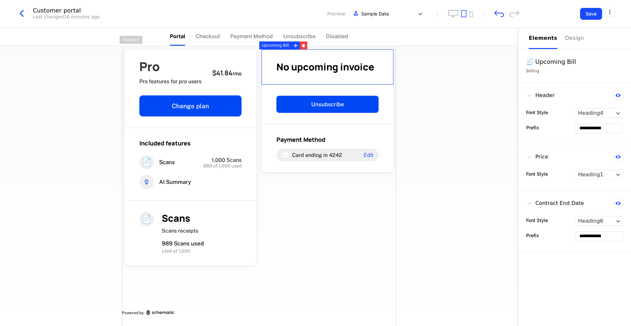
click at [416, 243] on div "Pro Pro features for pro users $41.84 / mo Change plan Included features 📄 Scan…" at bounding box center [259, 186] width 518 height 280
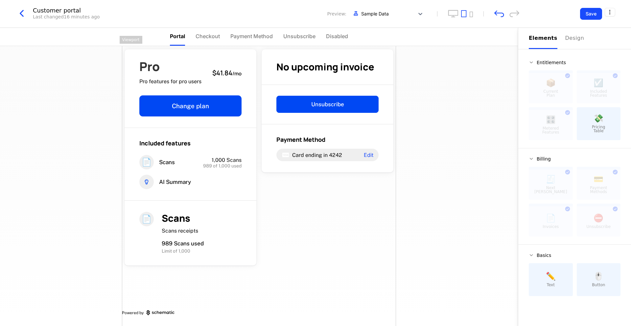
click at [361, 248] on div "Pro Pro features for pro users $41.84 / mo Change plan Included features 📄 Scan…" at bounding box center [259, 181] width 274 height 290
click at [595, 15] on button "Save" at bounding box center [591, 14] width 22 height 12
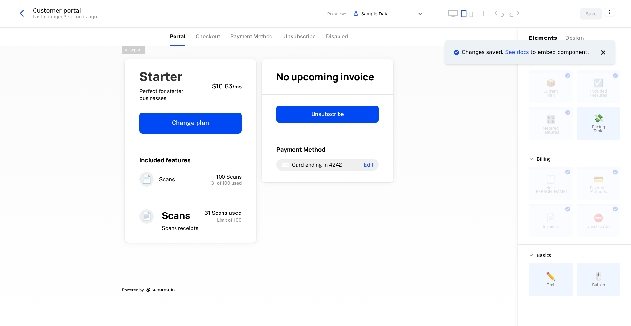
scroll to position [0, 0]
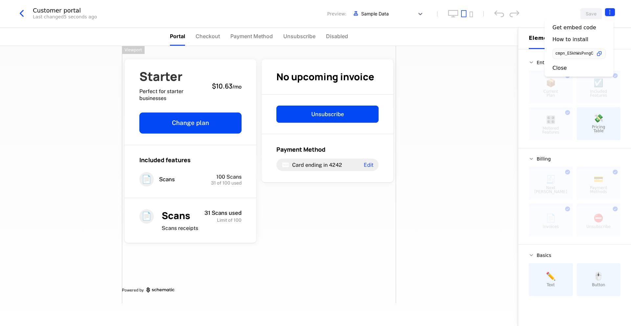
click at [611, 15] on html "Little Aunt Development Dev Quickstart Features Features Flags Catalog Plans Ad…" at bounding box center [315, 163] width 631 height 326
click at [602, 53] on icon "button" at bounding box center [599, 53] width 7 height 7
click at [561, 69] on div "Close" at bounding box center [560, 68] width 14 height 7
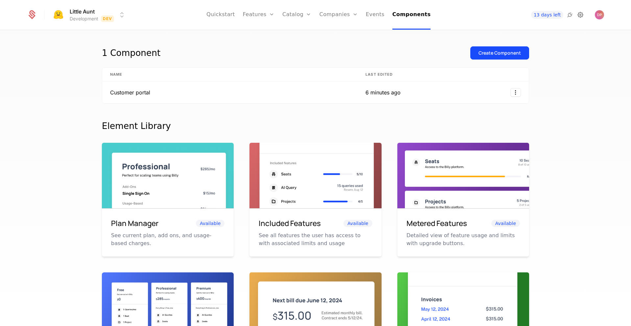
click at [584, 16] on icon at bounding box center [581, 15] width 8 height 8
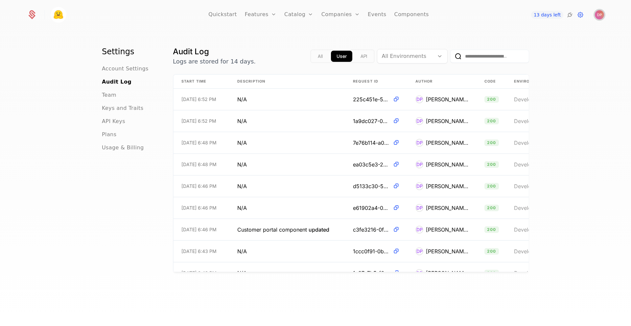
click at [601, 16] on img "Open user button" at bounding box center [599, 14] width 9 height 9
click at [584, 14] on icon at bounding box center [581, 15] width 8 height 8
click at [603, 14] on img "Open user button" at bounding box center [599, 14] width 9 height 9
click at [33, 16] on icon at bounding box center [31, 14] width 9 height 9
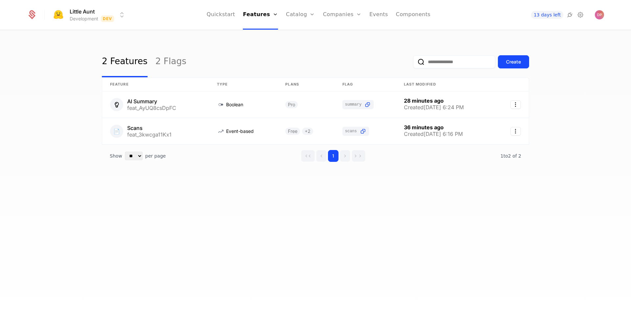
click at [32, 13] on icon at bounding box center [32, 15] width 7 height 7
click at [224, 16] on link "Quickstart" at bounding box center [221, 15] width 29 height 30
click at [225, 22] on link "Quickstart" at bounding box center [221, 15] width 29 height 30
click at [227, 14] on link "Quickstart" at bounding box center [221, 15] width 29 height 30
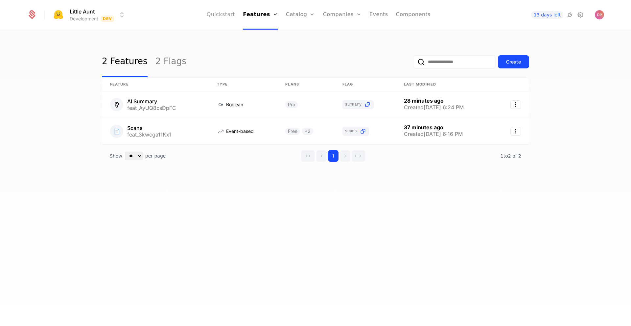
click at [221, 12] on link "Quickstart" at bounding box center [221, 15] width 29 height 30
click at [33, 11] on icon at bounding box center [31, 14] width 9 height 9
click at [578, 18] on icon at bounding box center [581, 15] width 8 height 8
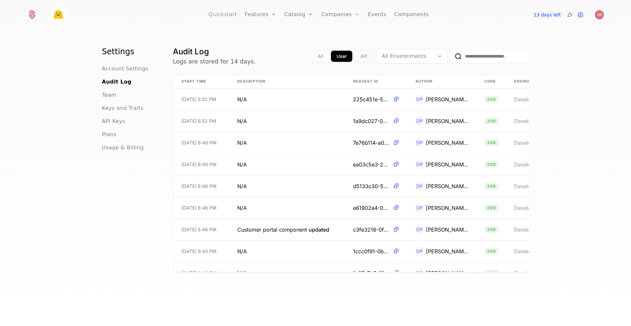
click at [237, 15] on link "Quickstart" at bounding box center [222, 15] width 29 height 30
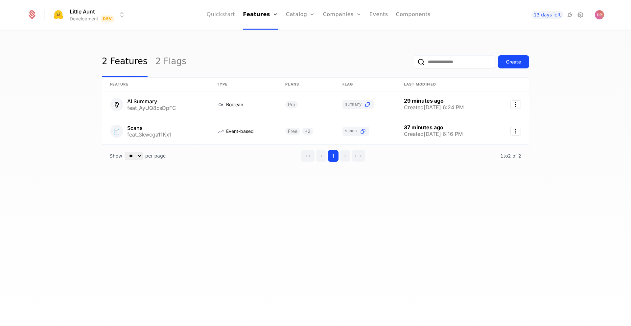
click at [225, 15] on link "Quickstart" at bounding box center [221, 15] width 29 height 30
click at [573, 15] on icon at bounding box center [570, 15] width 8 height 8
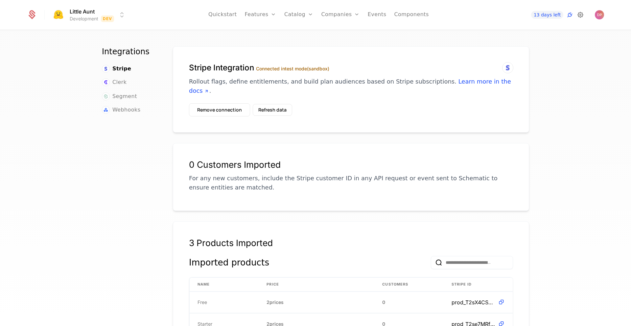
click at [579, 15] on icon at bounding box center [581, 15] width 8 height 8
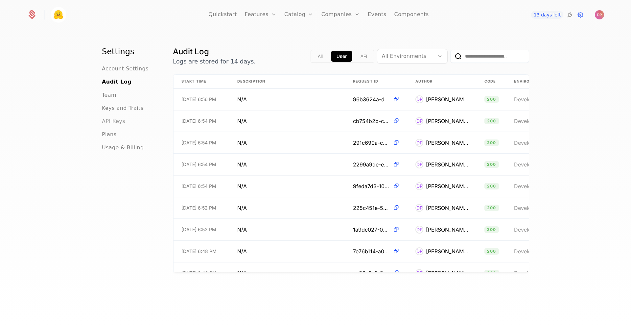
click at [113, 122] on span "API Keys" at bounding box center [113, 121] width 23 height 8
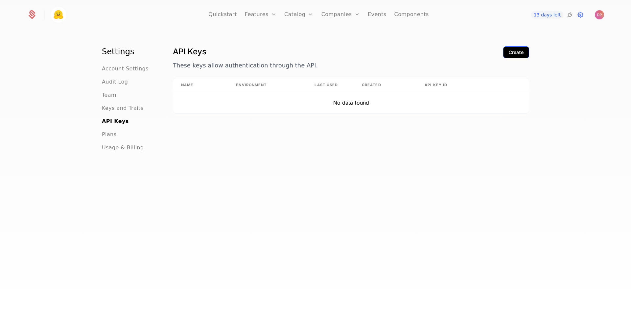
click at [515, 54] on div "Create" at bounding box center [516, 52] width 15 height 7
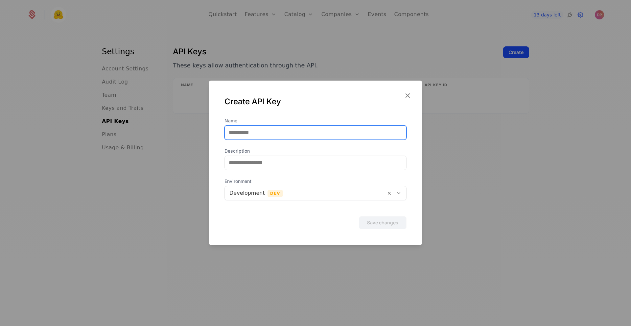
click at [347, 130] on input "Name" at bounding box center [315, 133] width 181 height 14
type input "******"
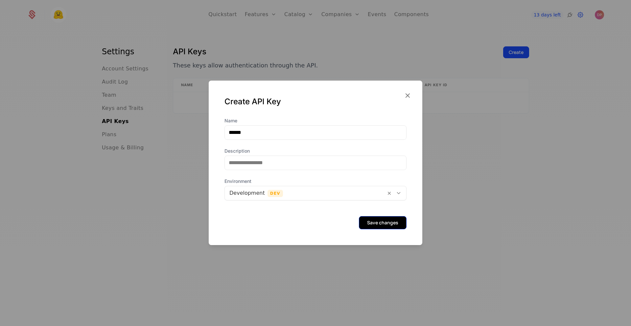
click at [385, 225] on button "Save changes" at bounding box center [383, 222] width 48 height 13
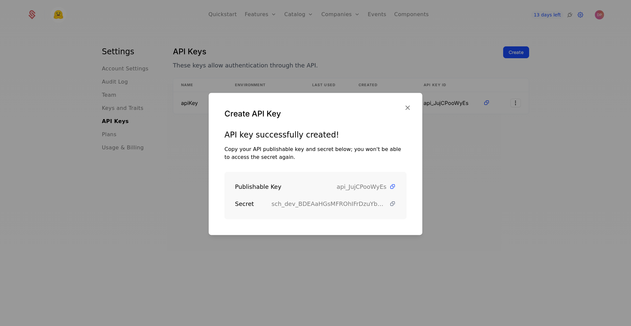
click at [389, 207] on icon at bounding box center [392, 203] width 7 height 7
click at [389, 183] on icon at bounding box center [392, 186] width 7 height 7
click at [410, 109] on icon "button" at bounding box center [407, 107] width 9 height 9
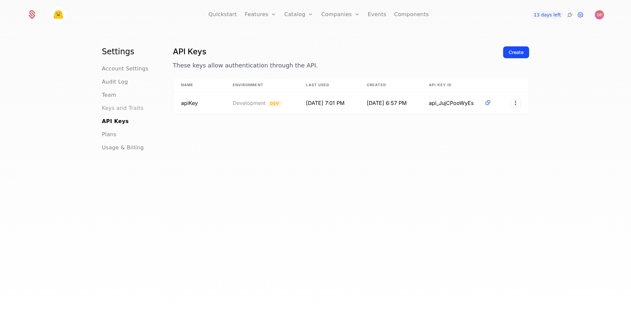
click at [127, 107] on span "Keys and Traits" at bounding box center [122, 108] width 41 height 8
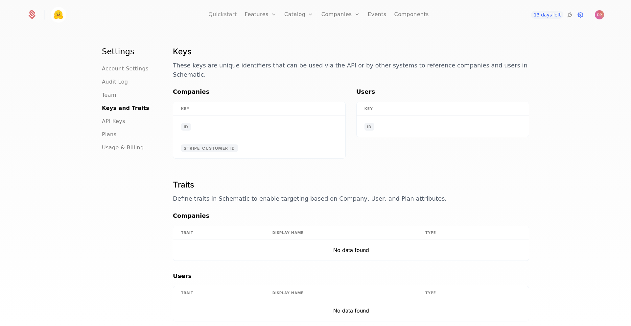
click at [234, 14] on link "Quickstart" at bounding box center [222, 15] width 29 height 30
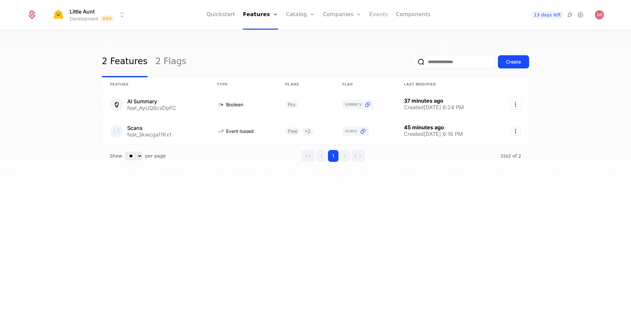
click at [379, 13] on link "Events" at bounding box center [379, 15] width 19 height 30
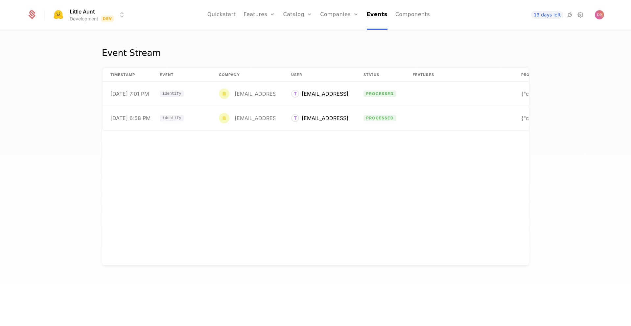
click at [415, 163] on div "timestamp Event Company User Status Features Properties 9/14/25, 7:01 PM identi…" at bounding box center [315, 166] width 427 height 197
click at [410, 18] on link "Components" at bounding box center [412, 15] width 35 height 30
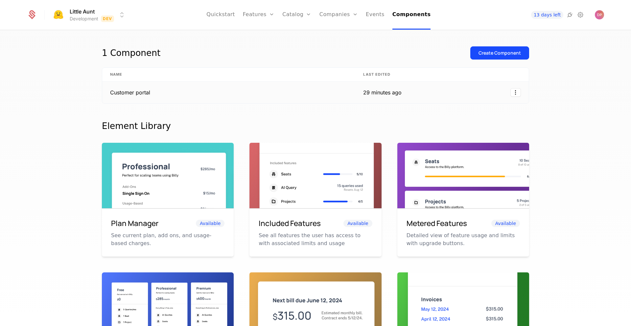
click at [385, 92] on div "29 minutes ago" at bounding box center [382, 92] width 38 height 8
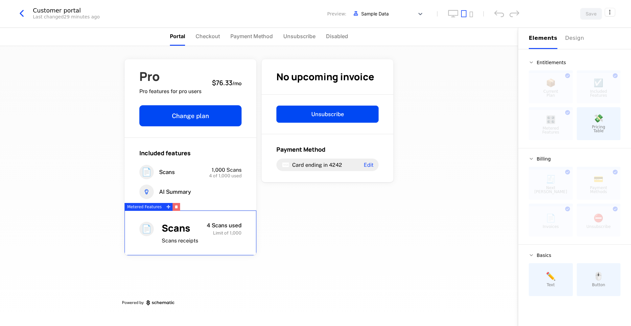
click at [173, 209] on button "button" at bounding box center [177, 207] width 8 height 8
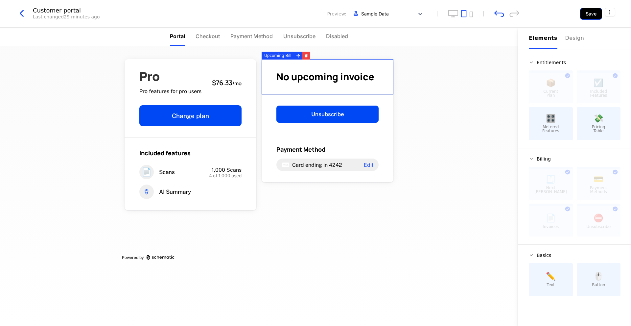
click at [587, 17] on button "Save" at bounding box center [591, 14] width 22 height 12
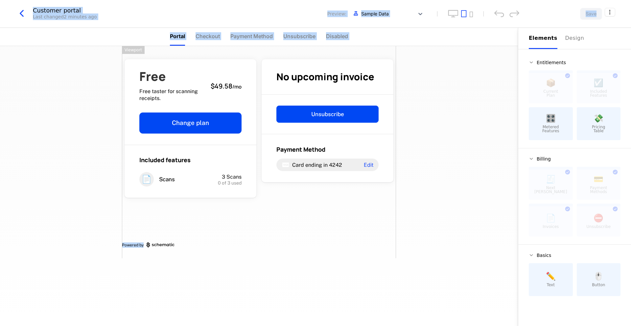
drag, startPoint x: 409, startPoint y: 228, endPoint x: 497, endPoint y: -24, distance: 267.2
click at [497, 0] on html "Little Aunt Development Dev Quickstart Features Features Flags Catalog Plans Ad…" at bounding box center [315, 163] width 631 height 326
click at [568, 133] on div "🎛️ Metered Features" at bounding box center [551, 123] width 44 height 33
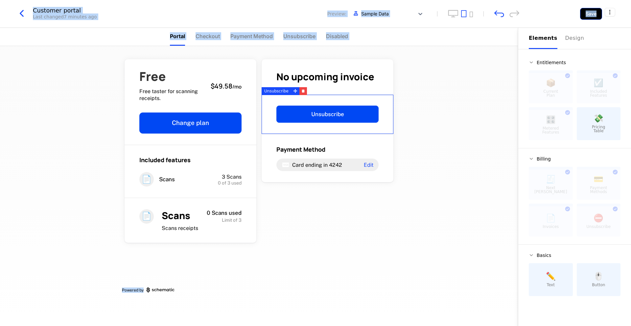
click at [594, 15] on button "Save" at bounding box center [591, 14] width 22 height 12
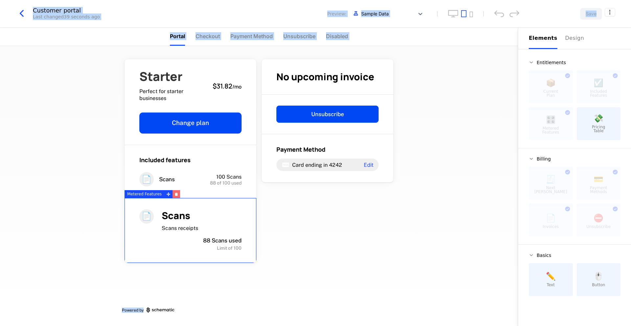
click at [175, 195] on icon "button" at bounding box center [176, 194] width 3 height 2
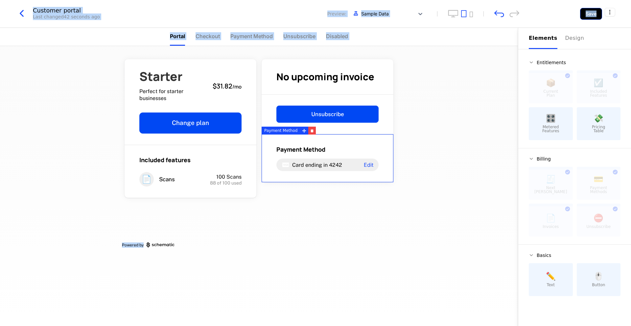
click at [587, 13] on button "Save" at bounding box center [591, 14] width 22 height 12
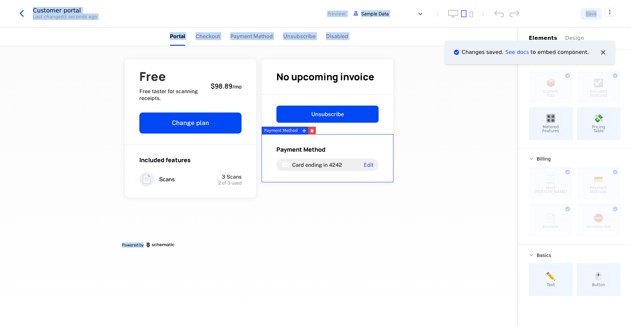
click at [605, 48] on icon "Notifications (F8)" at bounding box center [603, 52] width 9 height 9
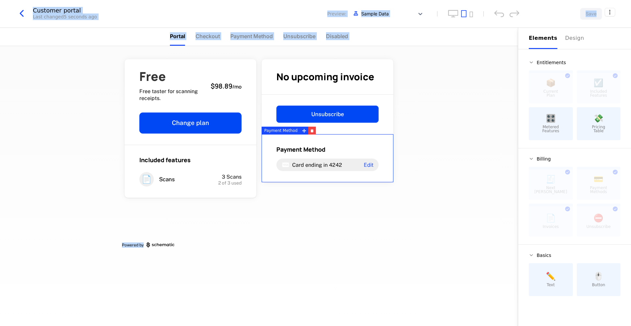
click at [486, 73] on div "Free Free taster for scanning receipts. $98.89 / mo Change plan Included featur…" at bounding box center [259, 186] width 518 height 280
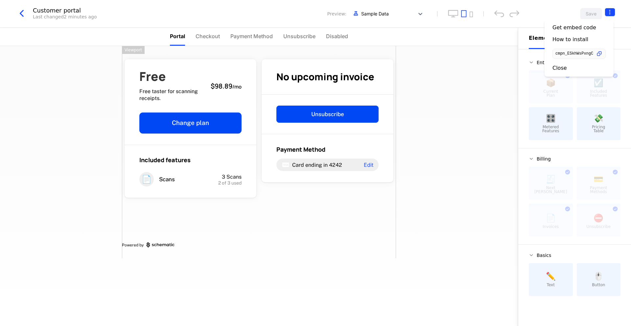
click at [606, 15] on html "Little Aunt Development Dev Quickstart Features Features Flags Catalog Plans Ad…" at bounding box center [315, 163] width 631 height 326
click at [568, 63] on div "Get embed code How to install cmpn_ESkhWsPxngC Close" at bounding box center [579, 47] width 53 height 47
click at [562, 70] on div "Close" at bounding box center [560, 68] width 14 height 7
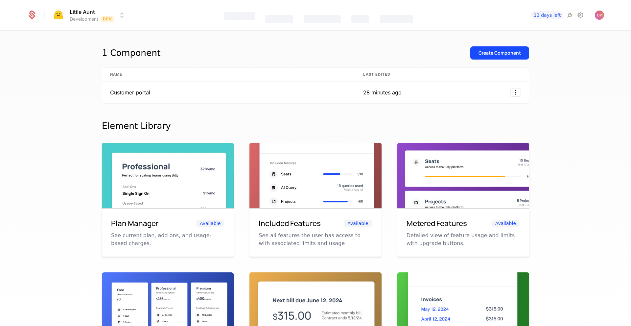
click at [566, 82] on div "1 Component Create Component Name Last edited Customer portal 28 minutes ago El…" at bounding box center [315, 180] width 631 height 299
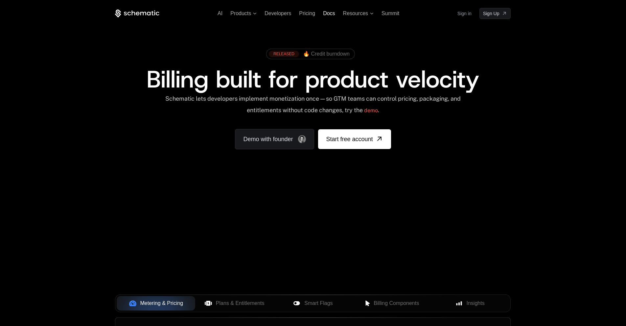
click at [327, 12] on span "Docs" at bounding box center [329, 14] width 12 height 6
